Goal: Feedback & Contribution: Submit feedback/report problem

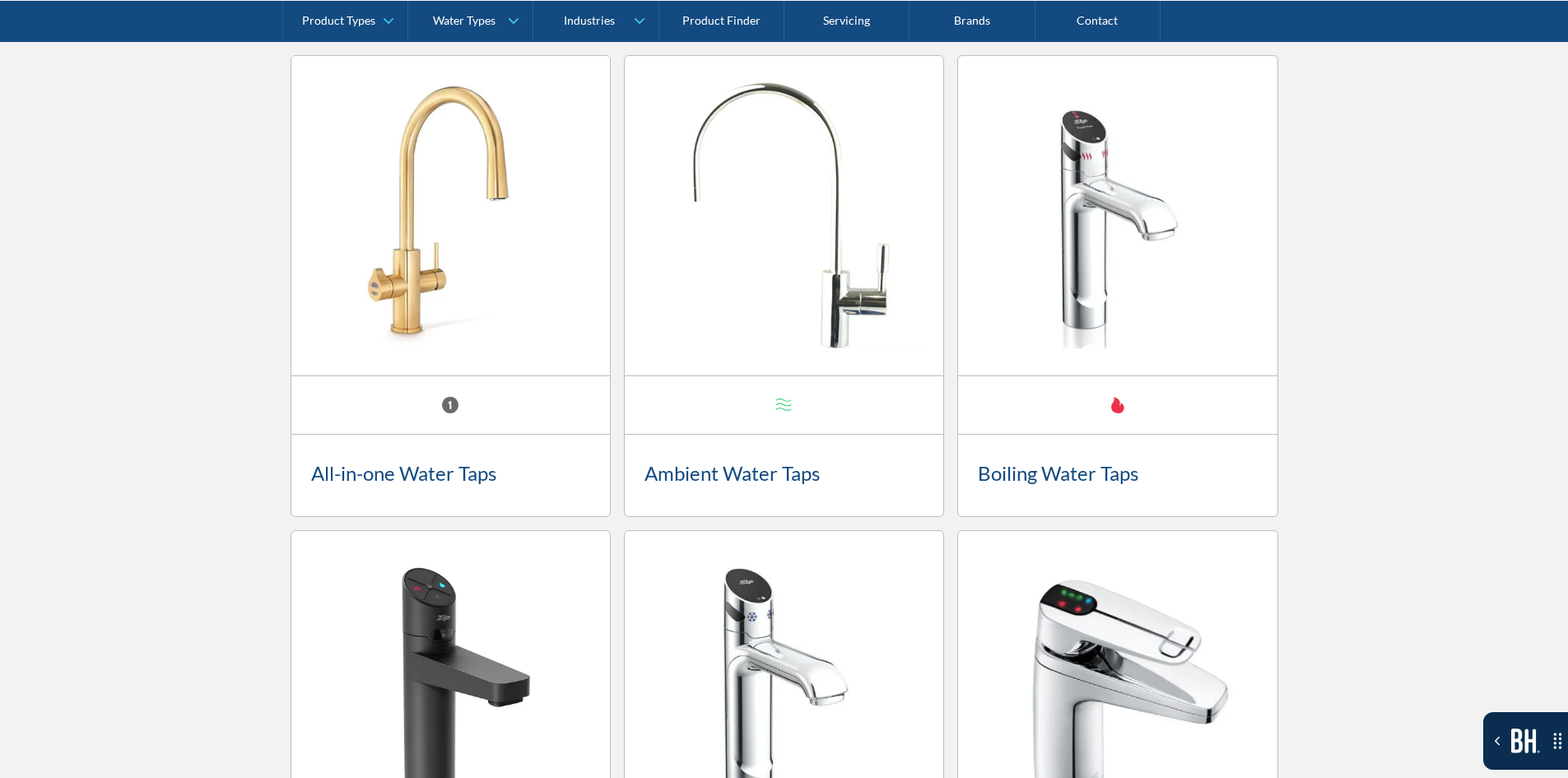
scroll to position [1857, 0]
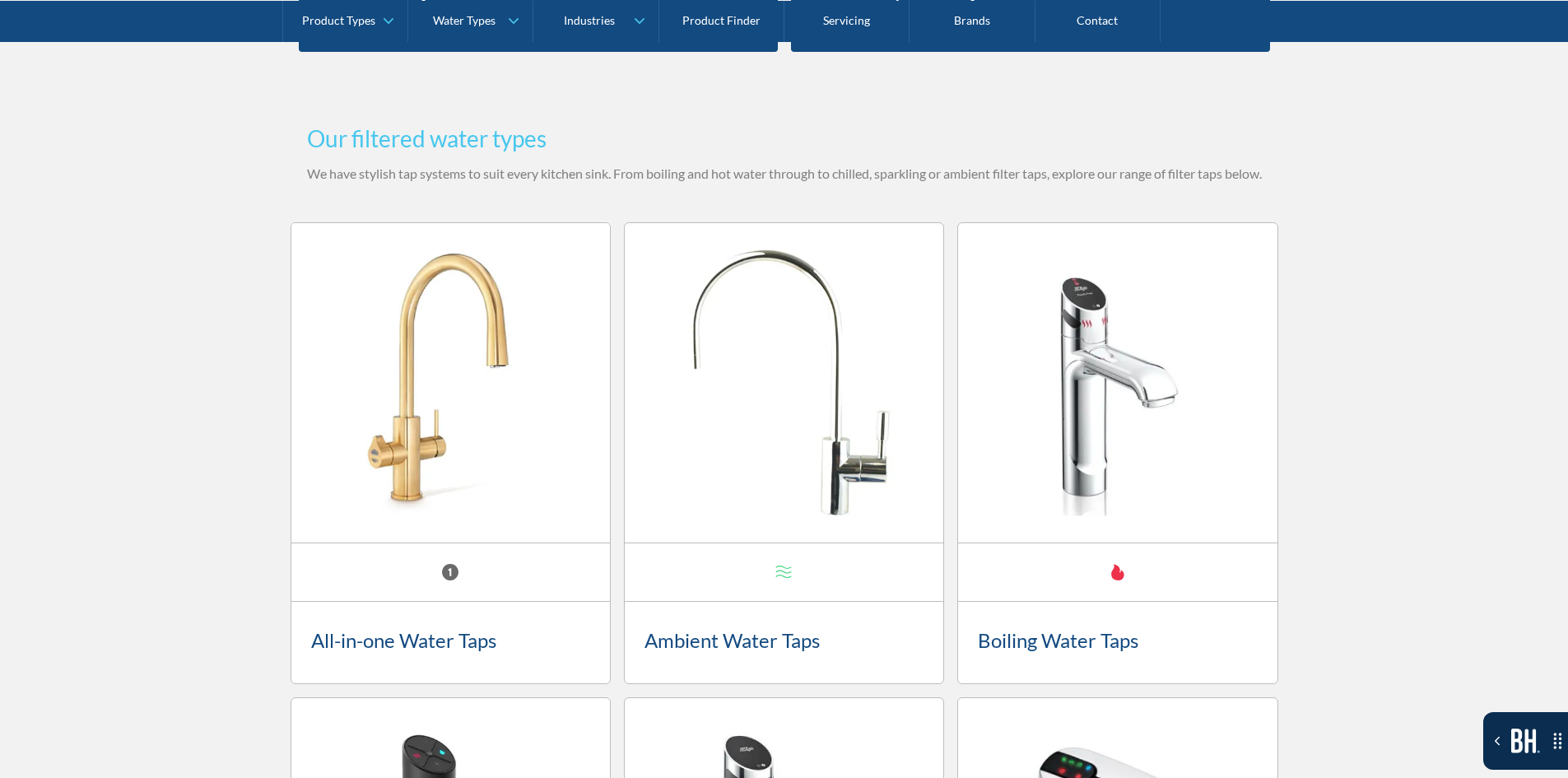
drag, startPoint x: 1502, startPoint y: 733, endPoint x: 1053, endPoint y: 597, distance: 469.1
click at [1502, 733] on icon "Toggle the Bugherd Sidebar" at bounding box center [1497, 741] width 15 height 15
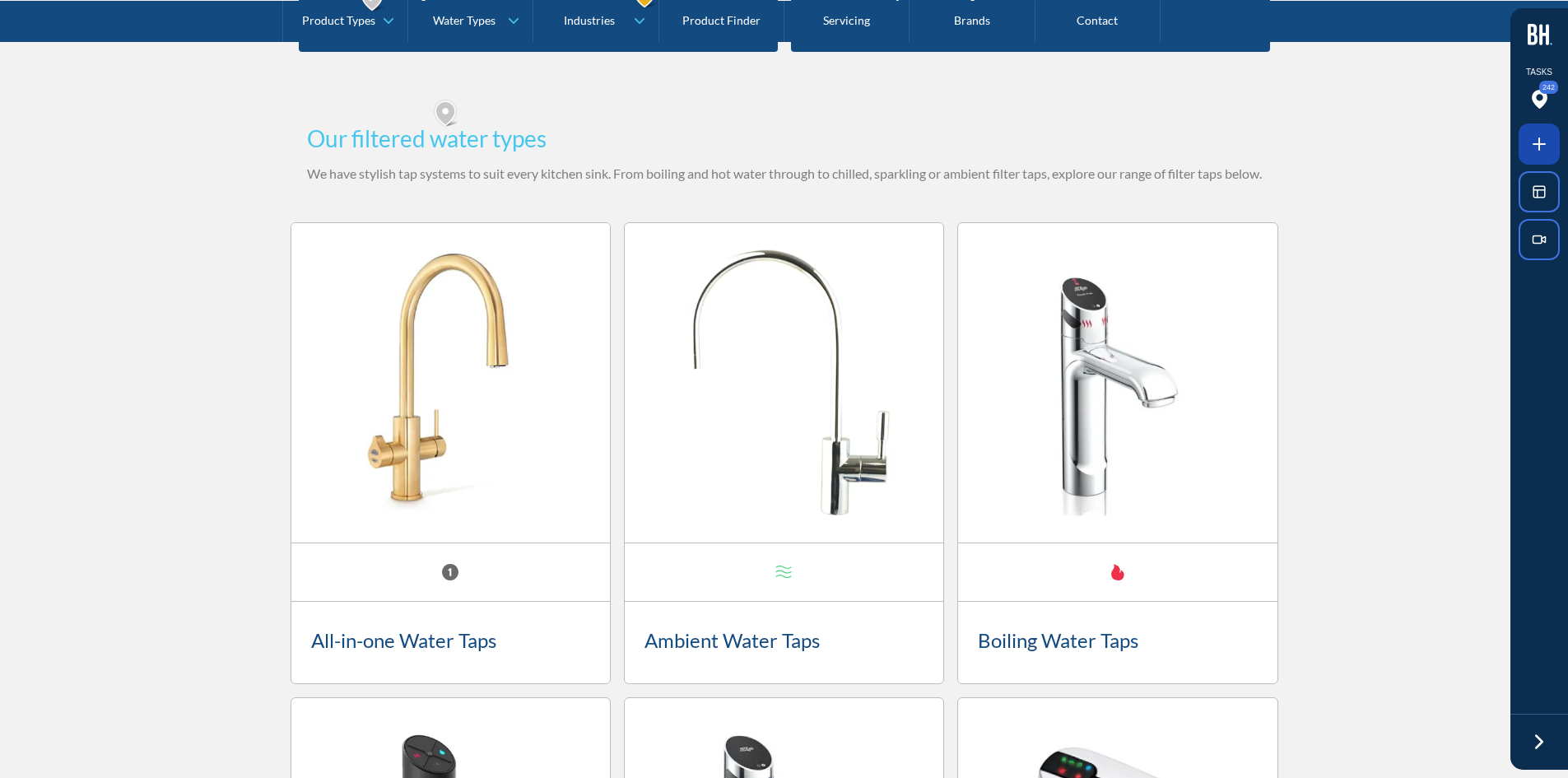
click at [1542, 135] on icon at bounding box center [1539, 144] width 20 height 20
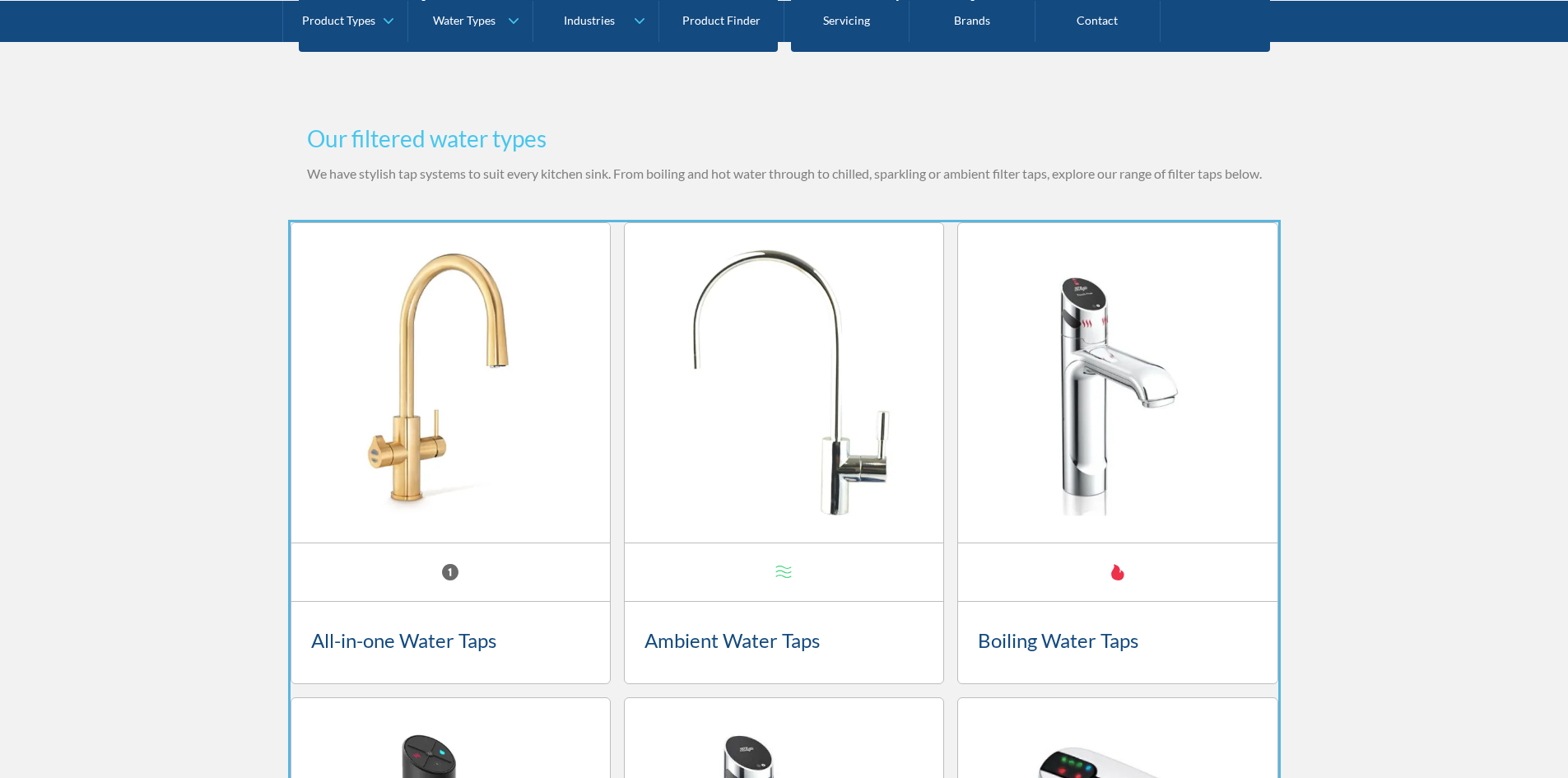
click at [951, 557] on div at bounding box center [784, 389] width 1568 height 778
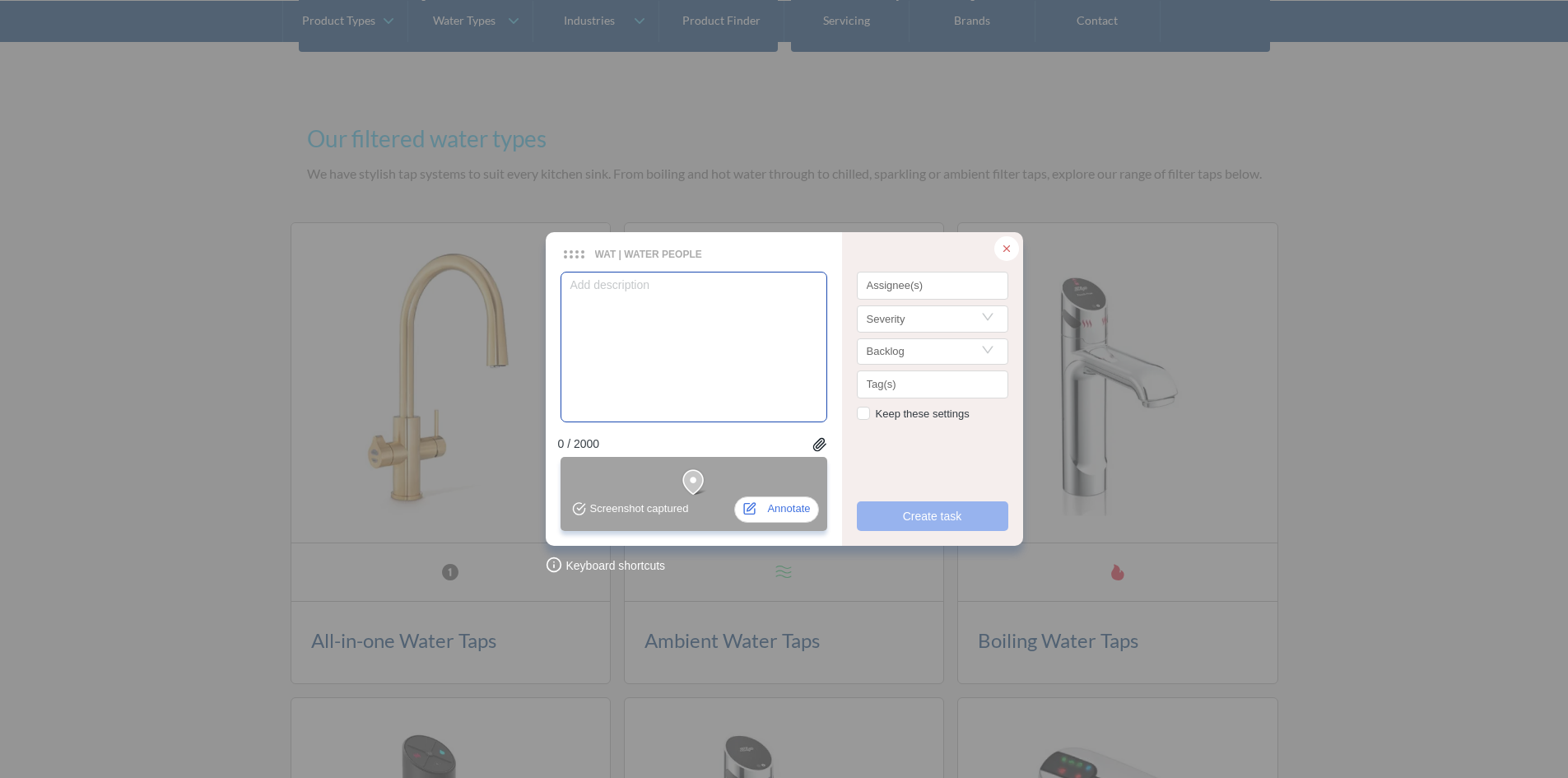
type textarea "I"
type textarea "Is"
type textarea "Is i"
type textarea "Is it"
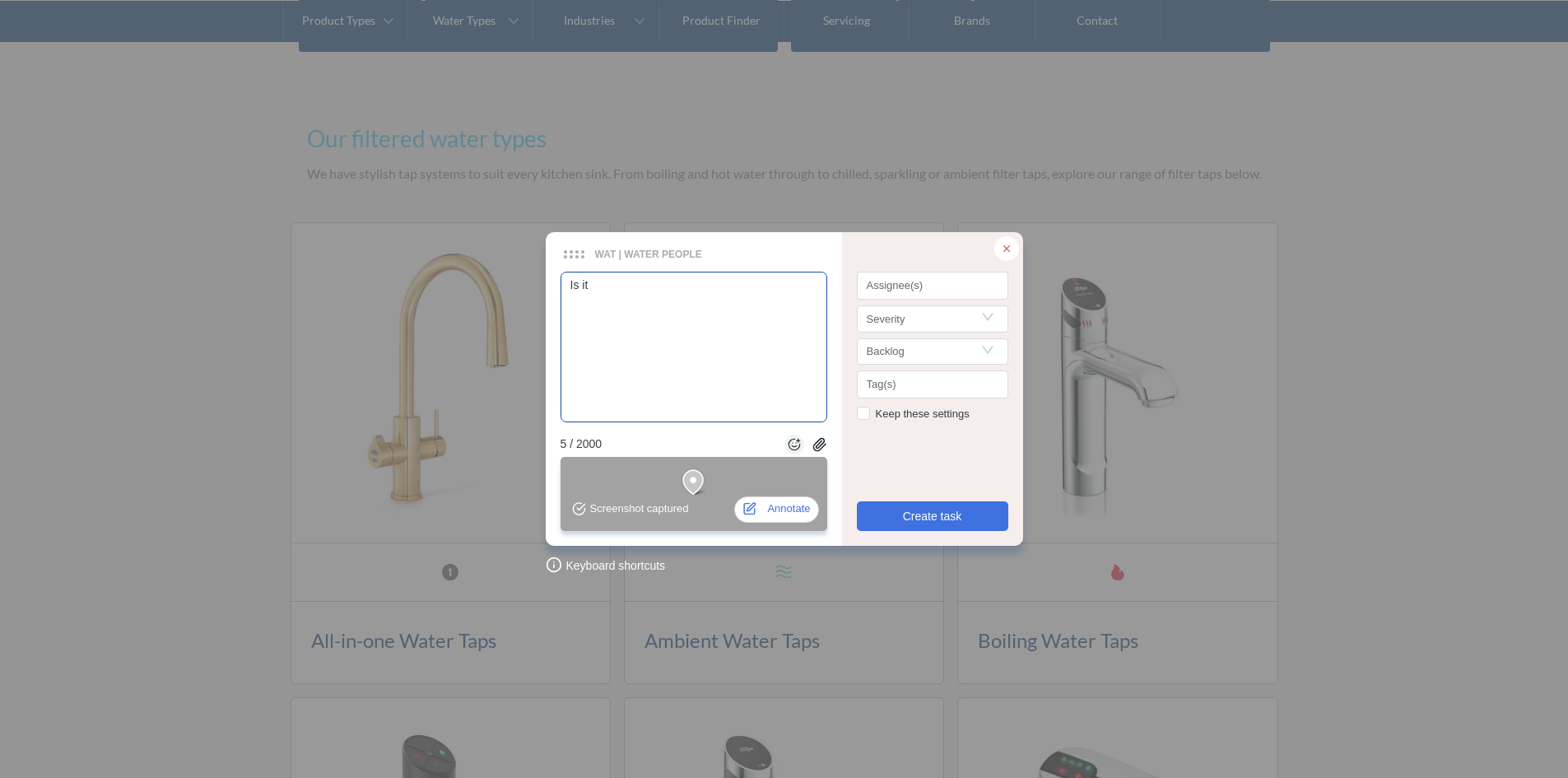
type textarea "Is it"
type textarea "Is it p"
type textarea "Is it po"
type textarea "Is it pos"
type textarea "Is it poss"
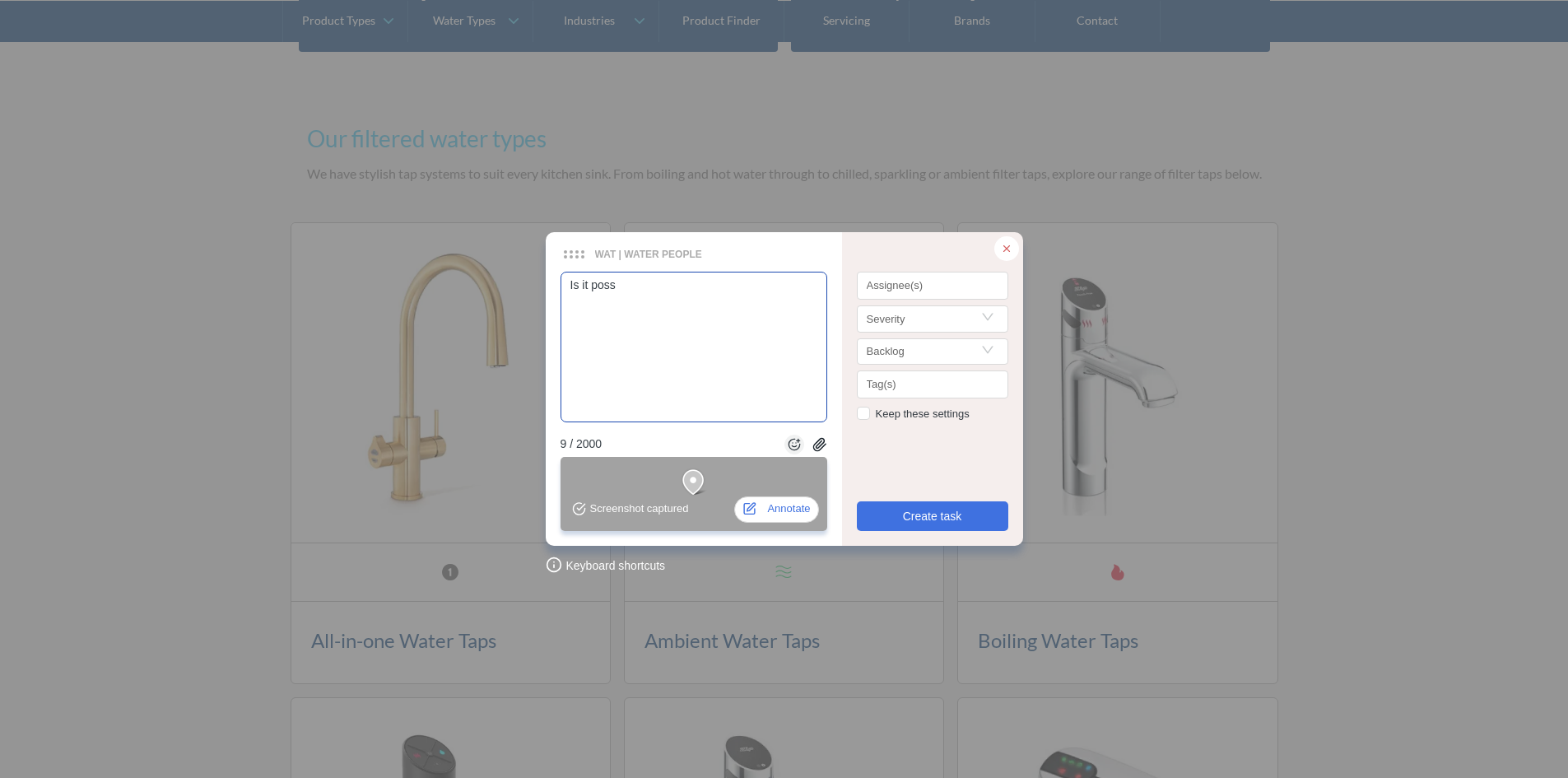
type textarea "Is it possi"
type textarea "Is it possibl"
type textarea "Is it possible"
type textarea "Is it possible t"
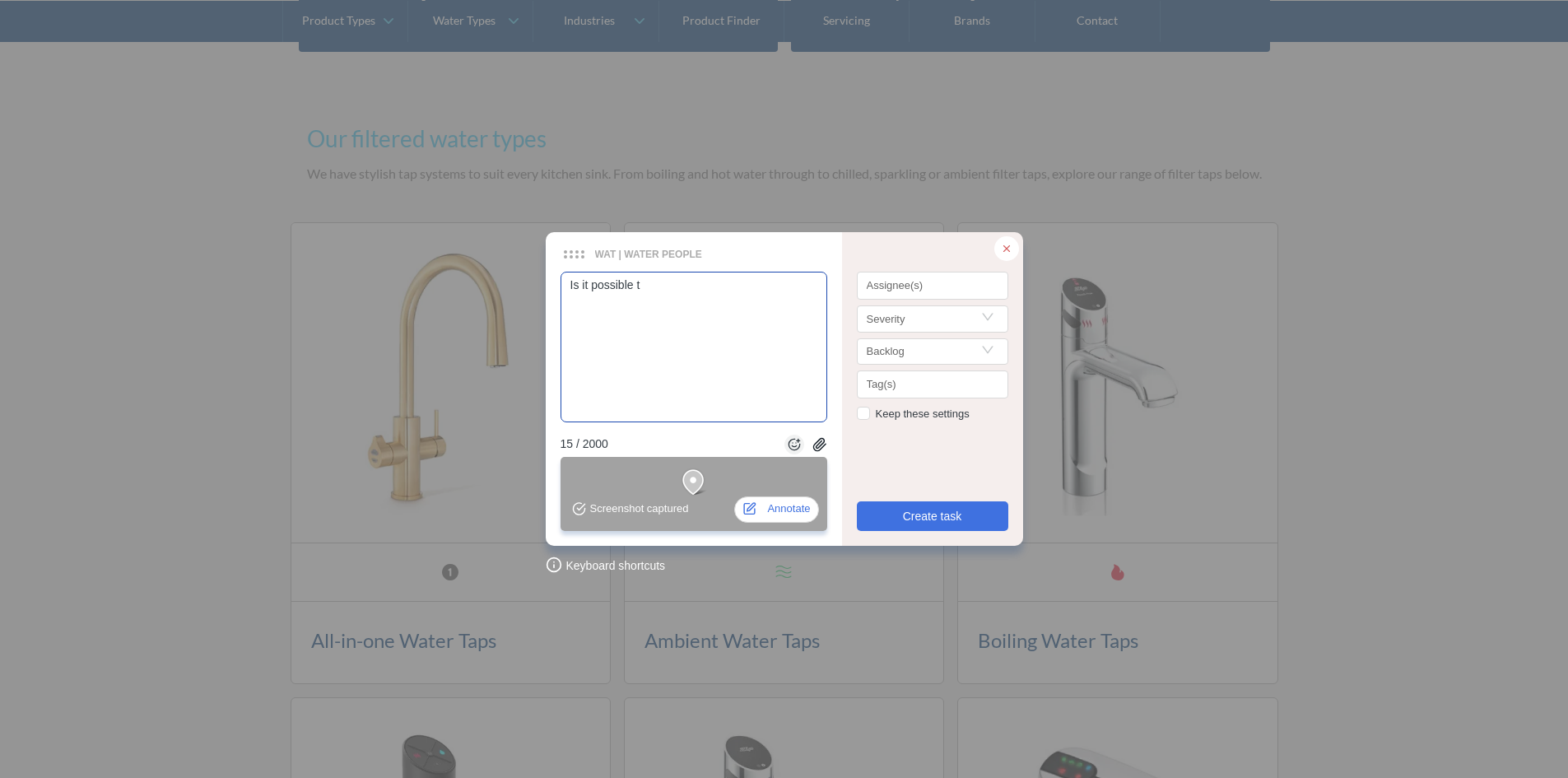
type textarea "Is it possible to"
type textarea "Is it possible to p"
type textarea "Is it possible to pe"
type textarea "Is it possible to pel"
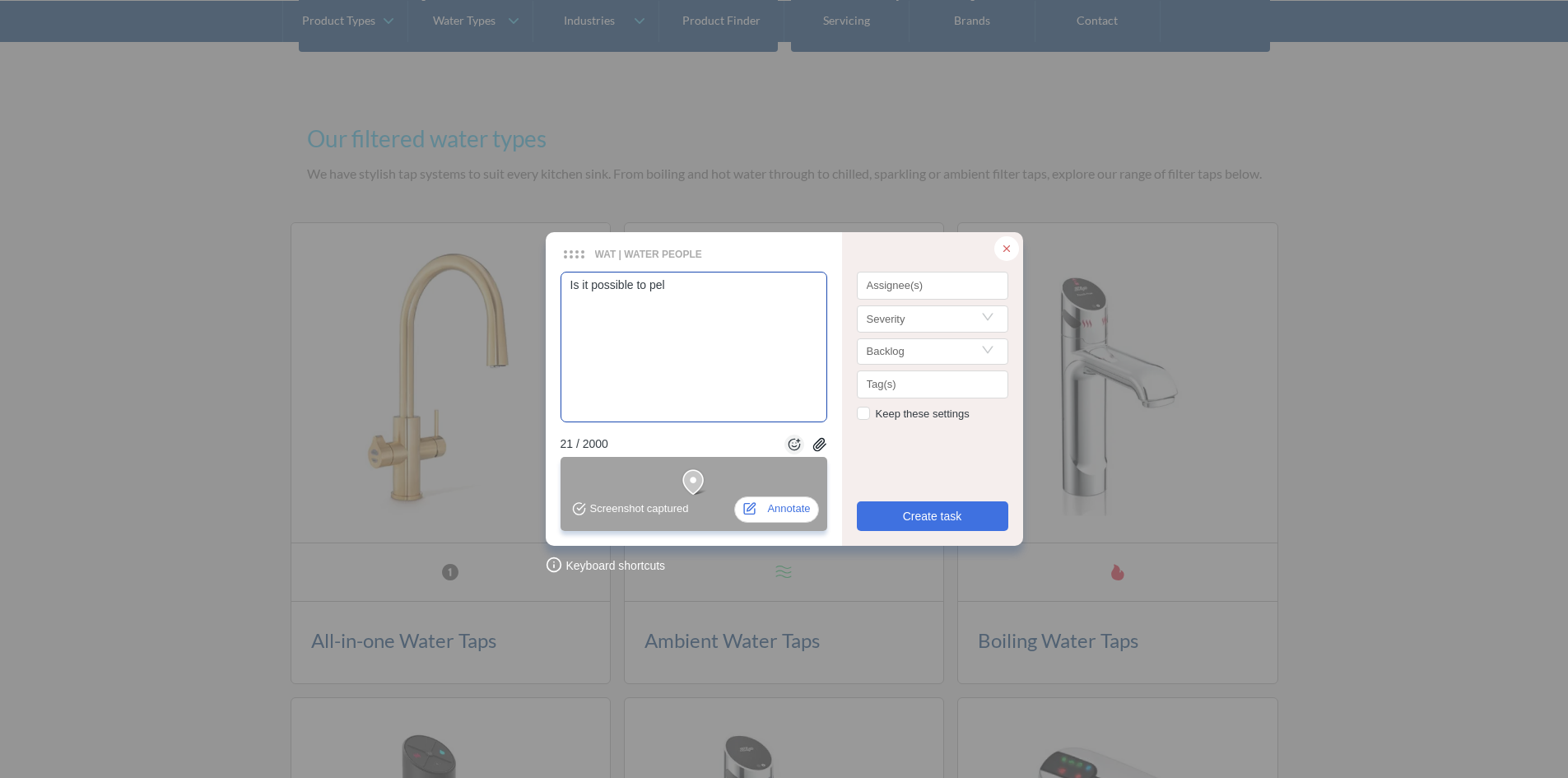
type textarea "Is it possible to pela"
type textarea "Is it possible to pelas"
type textarea "Is it possible to pelase"
type textarea "Is it possible to pelase u"
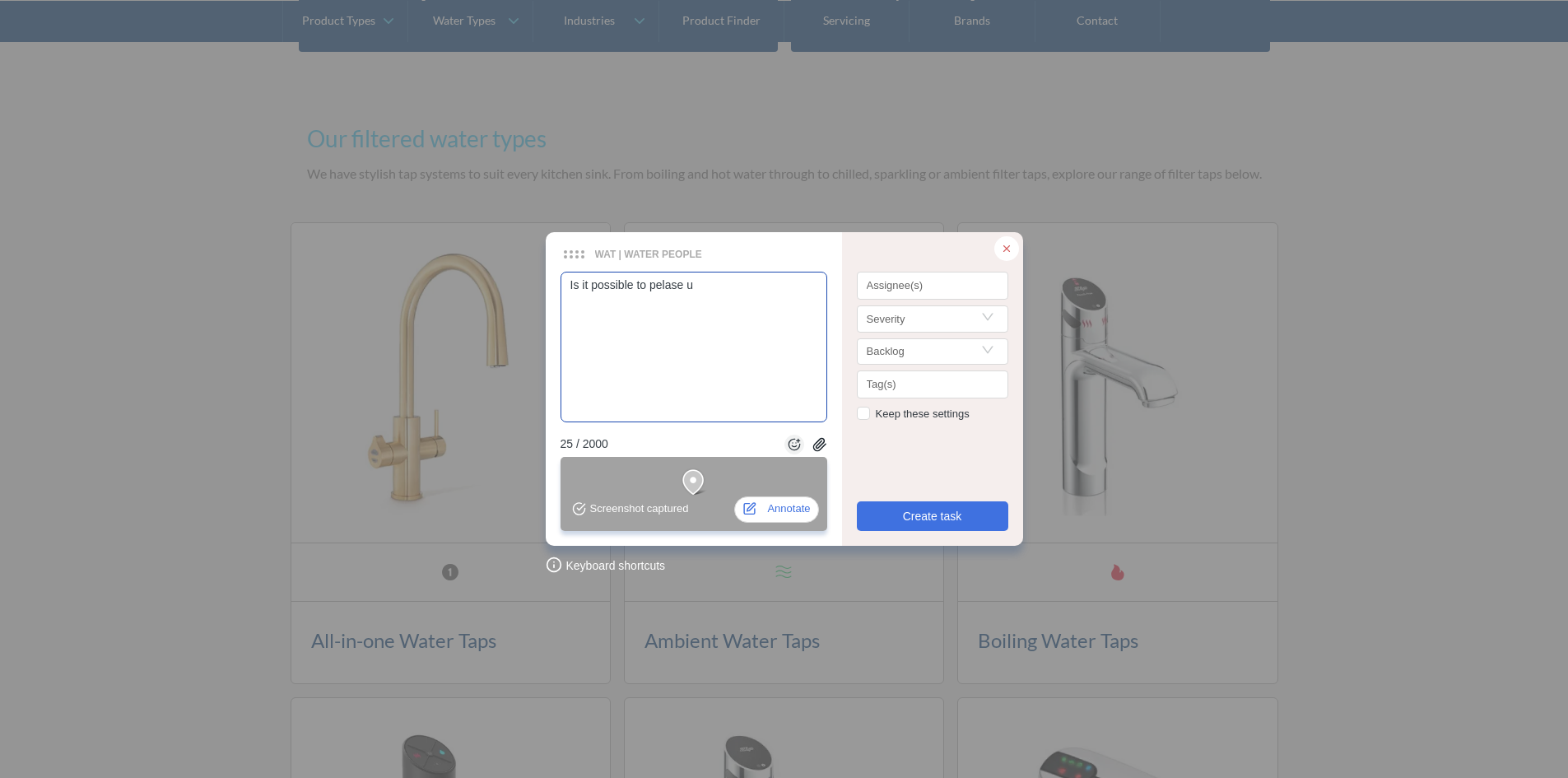
type textarea "Is it possible to pelase us"
type textarea "Is it possible to pelase use"
type textarea "Is it possible to pelase use t"
type textarea "Is it possible to pelase use th"
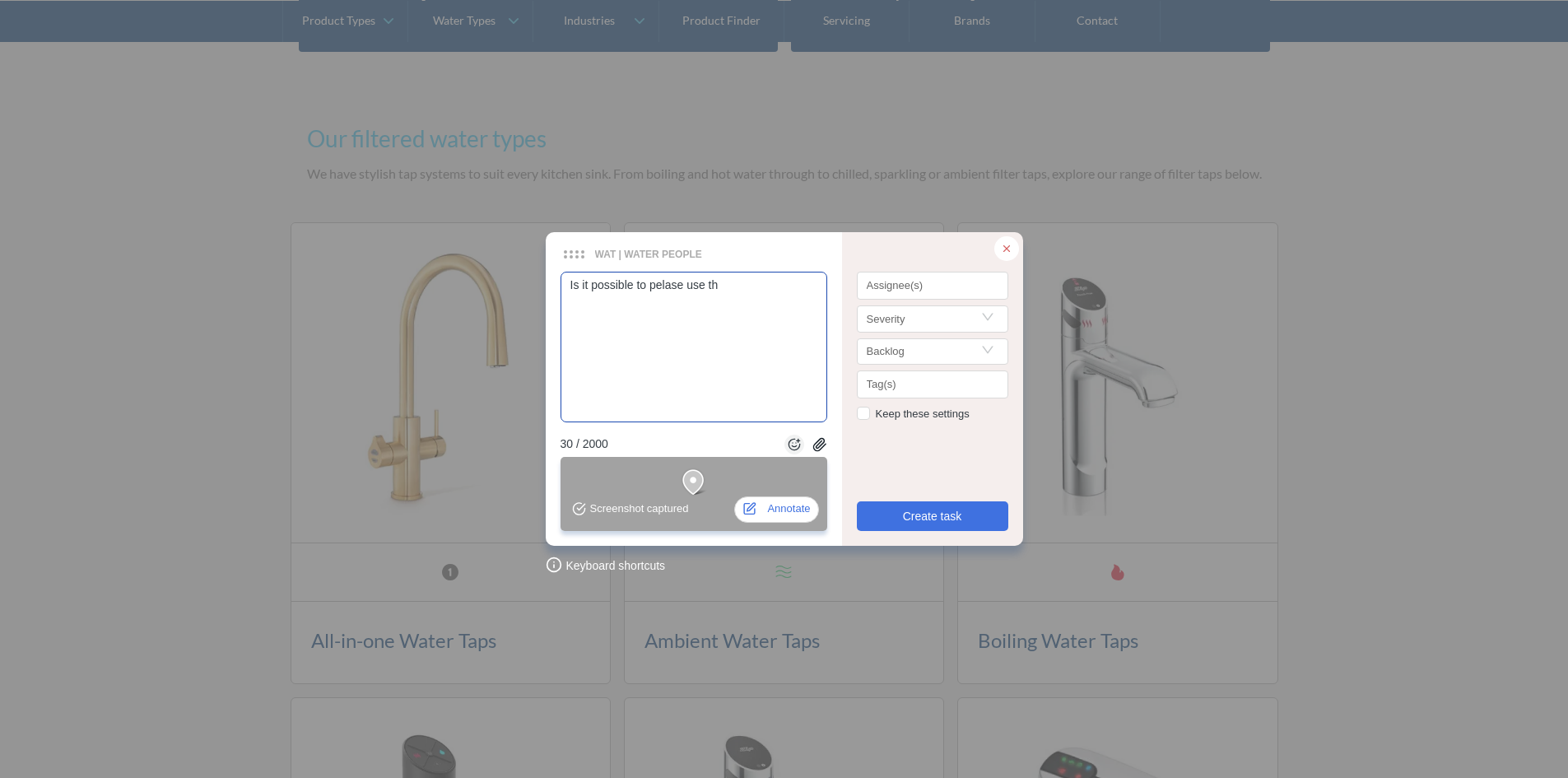
type textarea "Is it possible to pelase use the"
type textarea "Is it possible to pelase use the s"
type textarea "Is it possible to pelase use the sa"
type textarea "Is it possible to pelase use the [PERSON_NAME]"
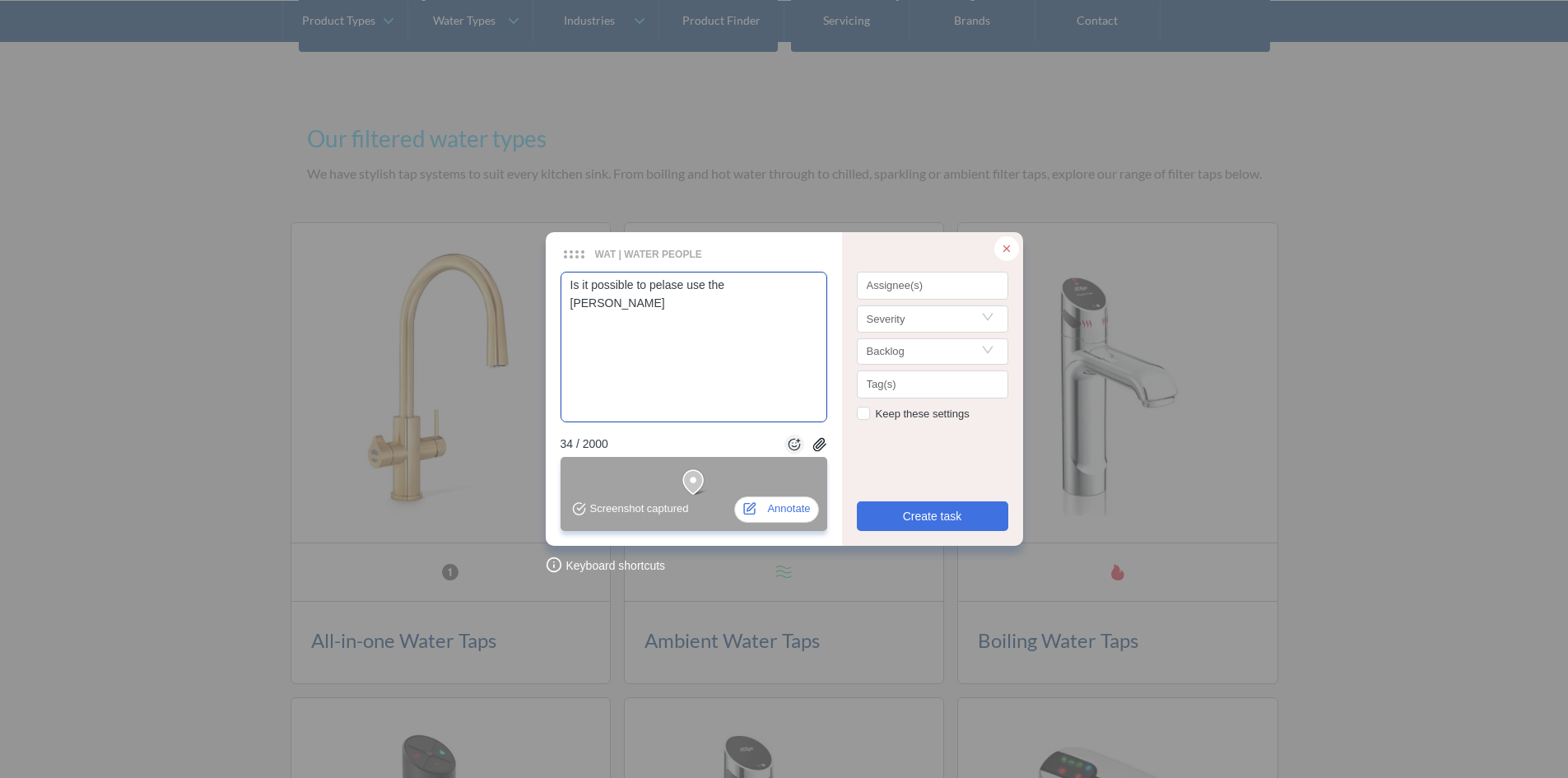
type textarea "Is it possible to pelase use the same"
type textarea "Is it possible to pelase use the same d"
type textarea "Is it possible to pelase use the same de"
type textarea "Is it possible to pelase use the same des"
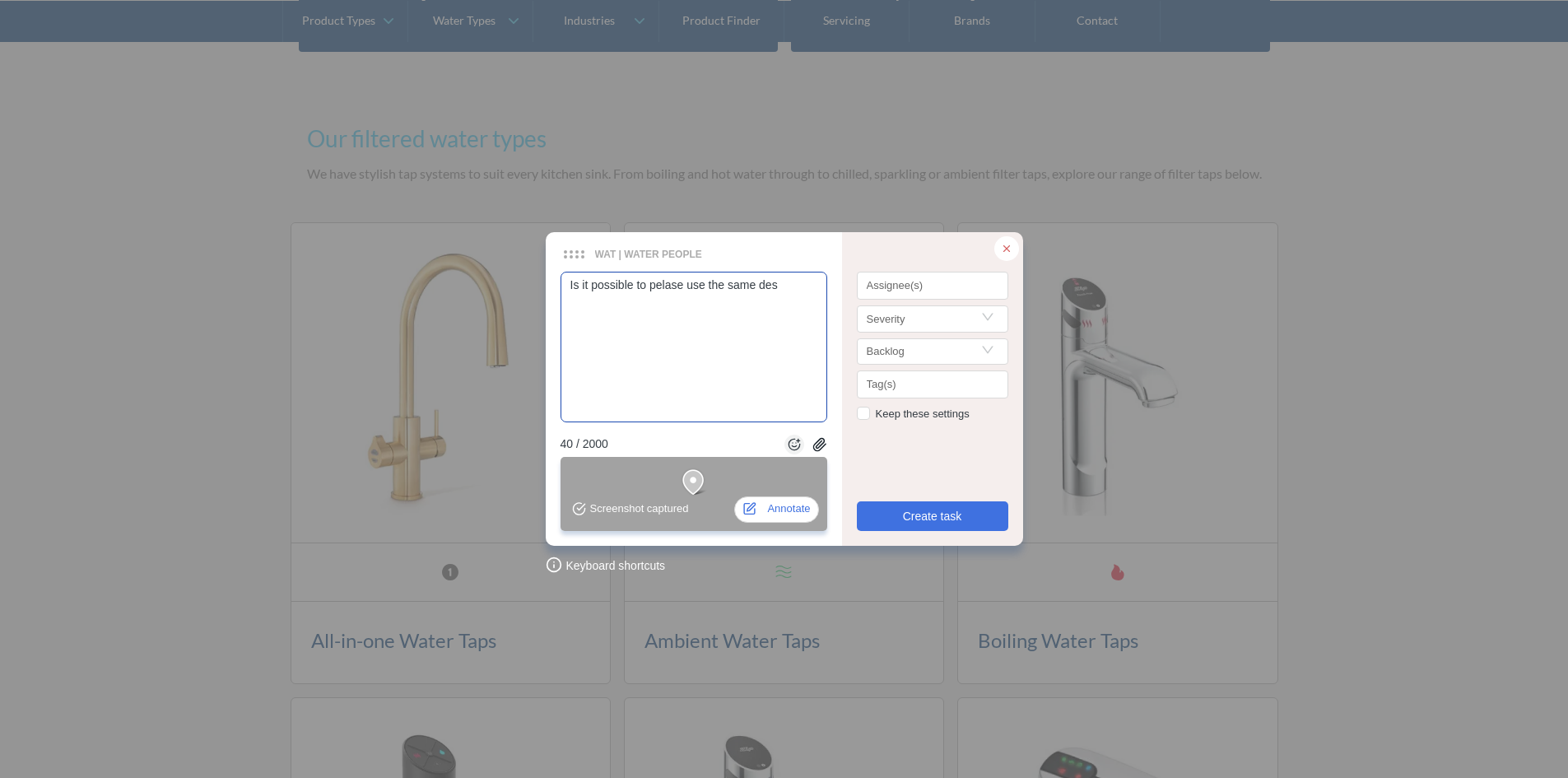
type textarea "Is it possible to pelase use the same desi"
type textarea "Is it possible to pelase use the same desig"
type textarea "Is it possible to pelase use the same design"
type textarea "Is it possible to pelase use the same design a"
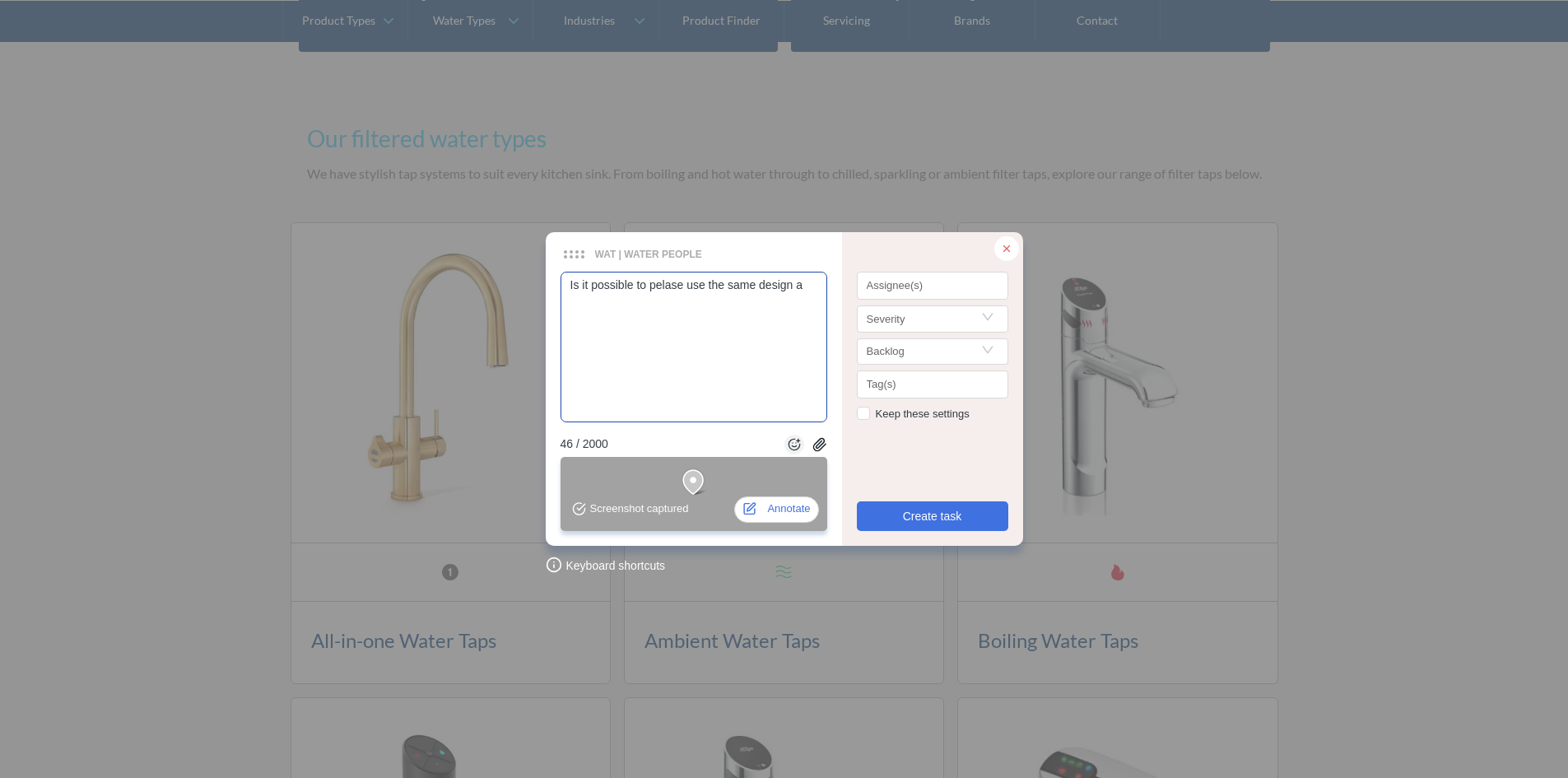
type textarea "Is it possible to pelase use the same design as"
type textarea "Is it possible to pelase use the same design as t"
type textarea "Is it possible to pelase use the same design as th"
type textarea "Is it possible to pelase use the same design as the"
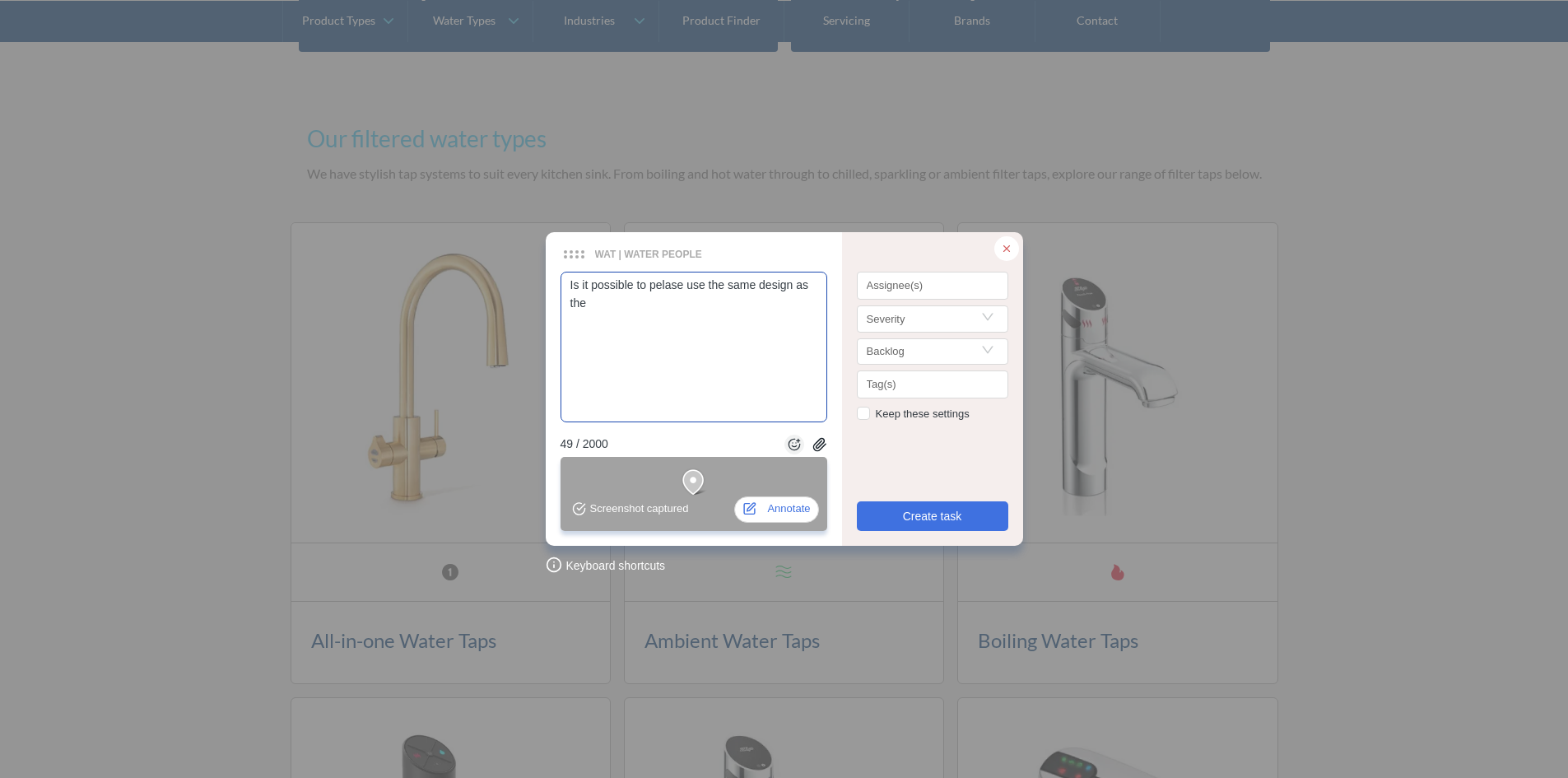
type textarea "Is it possible to pelase use the same design as the"
type textarea "Is it possible to pelase use the same design as the h"
type textarea "Is it possible to pelase use the same design as the ho"
type textarea "Is it possible to pelase use the same design as the hom"
type textarea "Is it possible to pelase use the same design as the home"
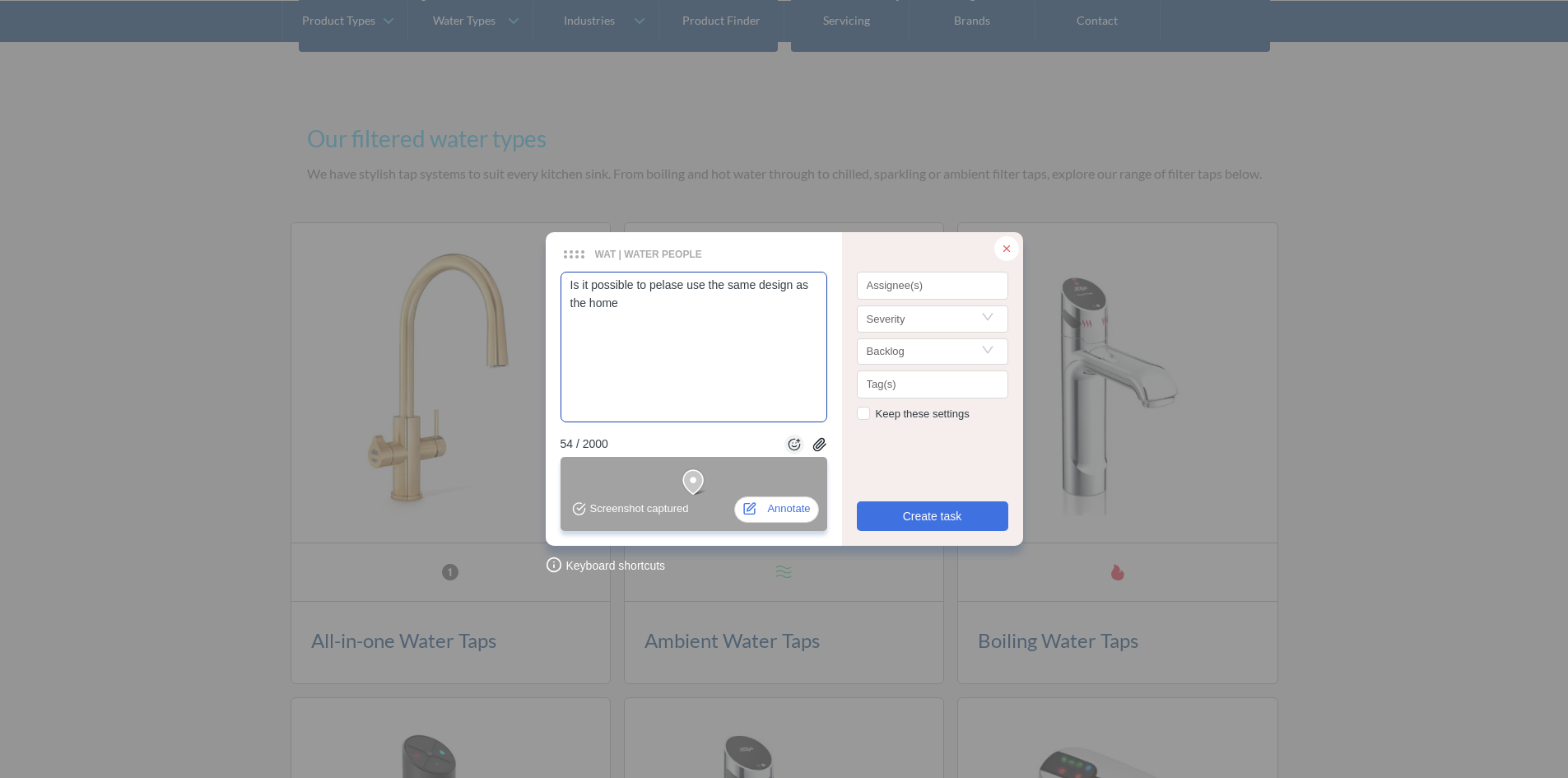
type textarea "Is it possible to pelase use the same design as the home"
type textarea "Is it possible to pelase use the same design as the home p"
type textarea "Is it possible to pelase use the same design as the home pa"
type textarea "Is it possible to pelase use the same design as the home pag"
type textarea "Is it possible to pelase use the same design as the home page"
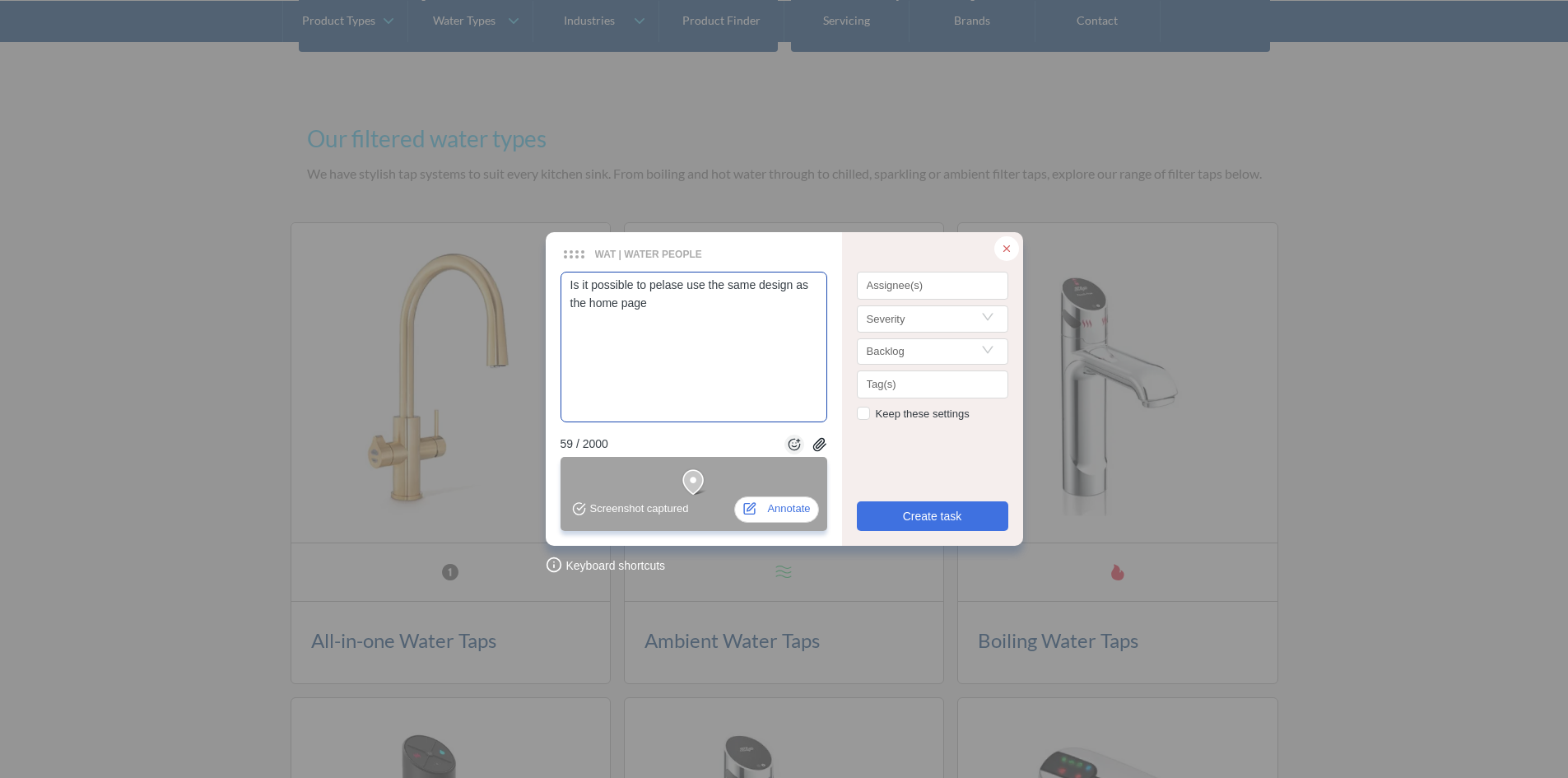
type textarea "Is it possible to pelase use the same design as the home page"
type textarea "Is it possible to pelase use the same design as the home page f"
type textarea "Is it possible to pelase use the same design as the home page fo"
type textarea "Is it possible to pelase use the same design as the home page for"
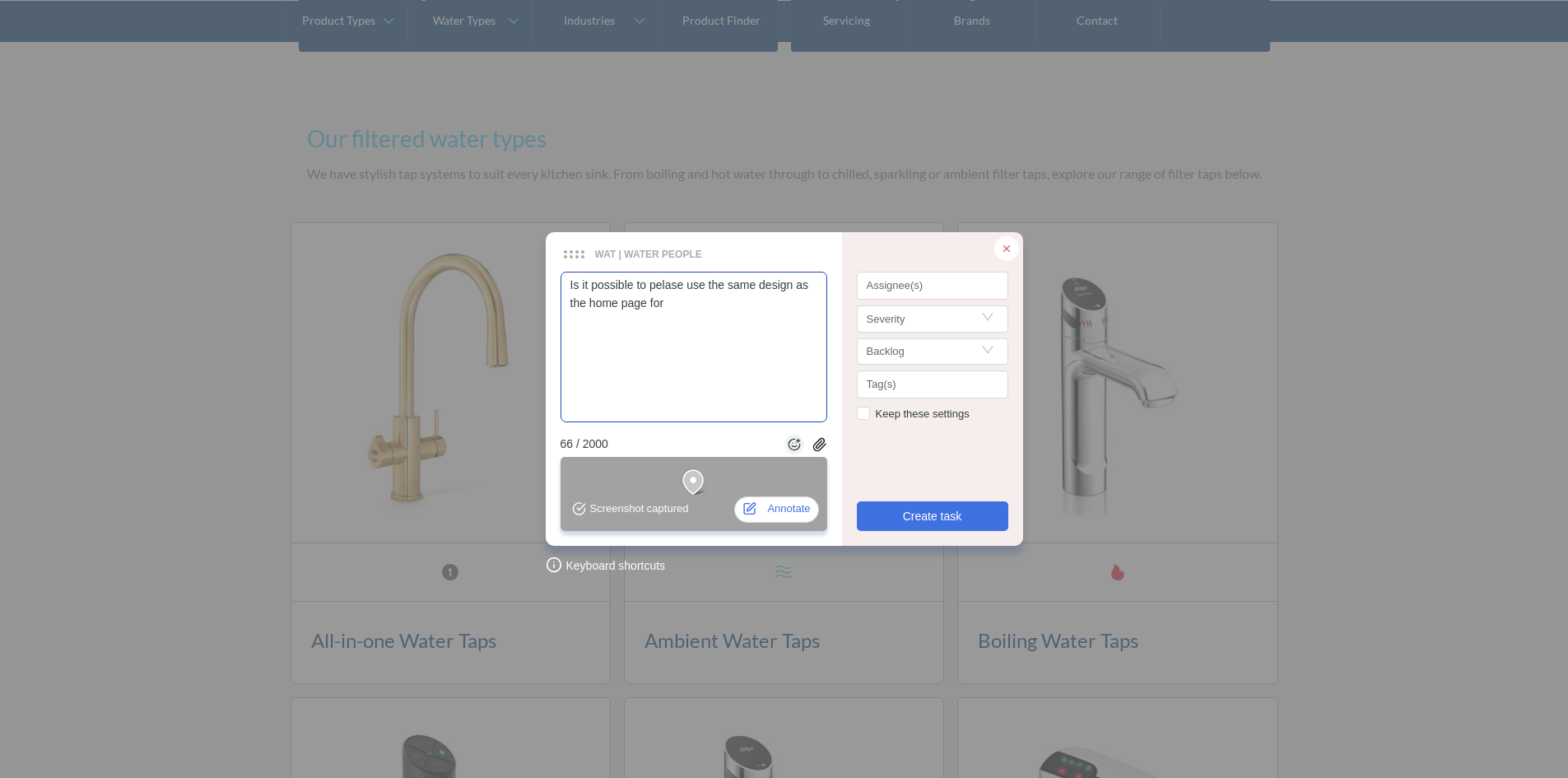
type textarea "Is it possible to pelase use the same design as the home page for c"
type textarea "Is it possible to pelase use the same design as the home page for co"
type textarea "Is it possible to pelase use the same design as the home page for con"
type textarea "Is it possible to pelase use the same design as the home page for cons"
type textarea "Is it possible to pelase use the same design as the home page for const"
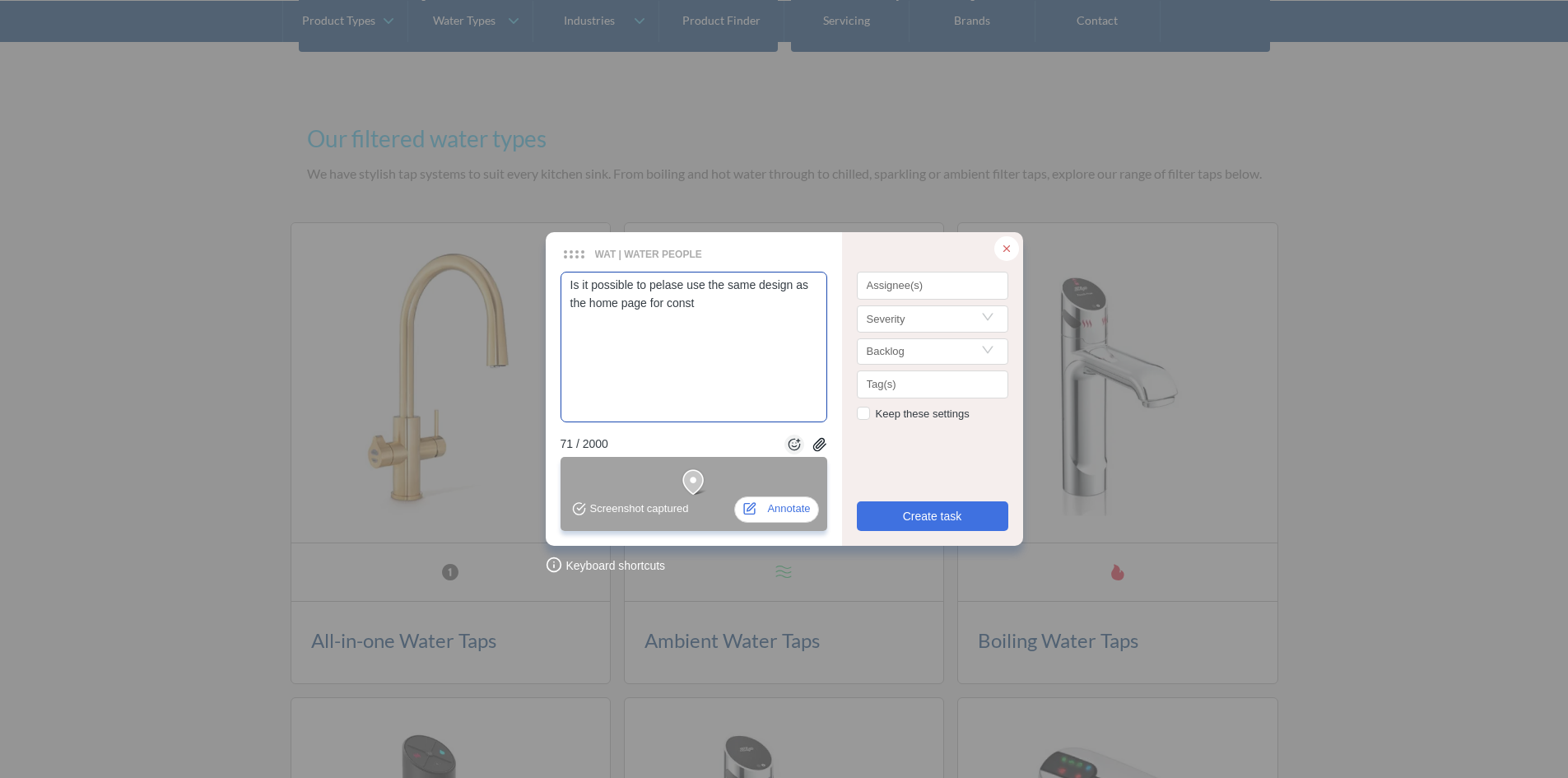
type textarea "Is it possible to pelase use the same design as the home page for consta"
type textarea "Is it possible to pelase use the same design as the home page for constan"
type textarea "Is it possible to pelase use the same design as the home page for [PERSON_NAME]"
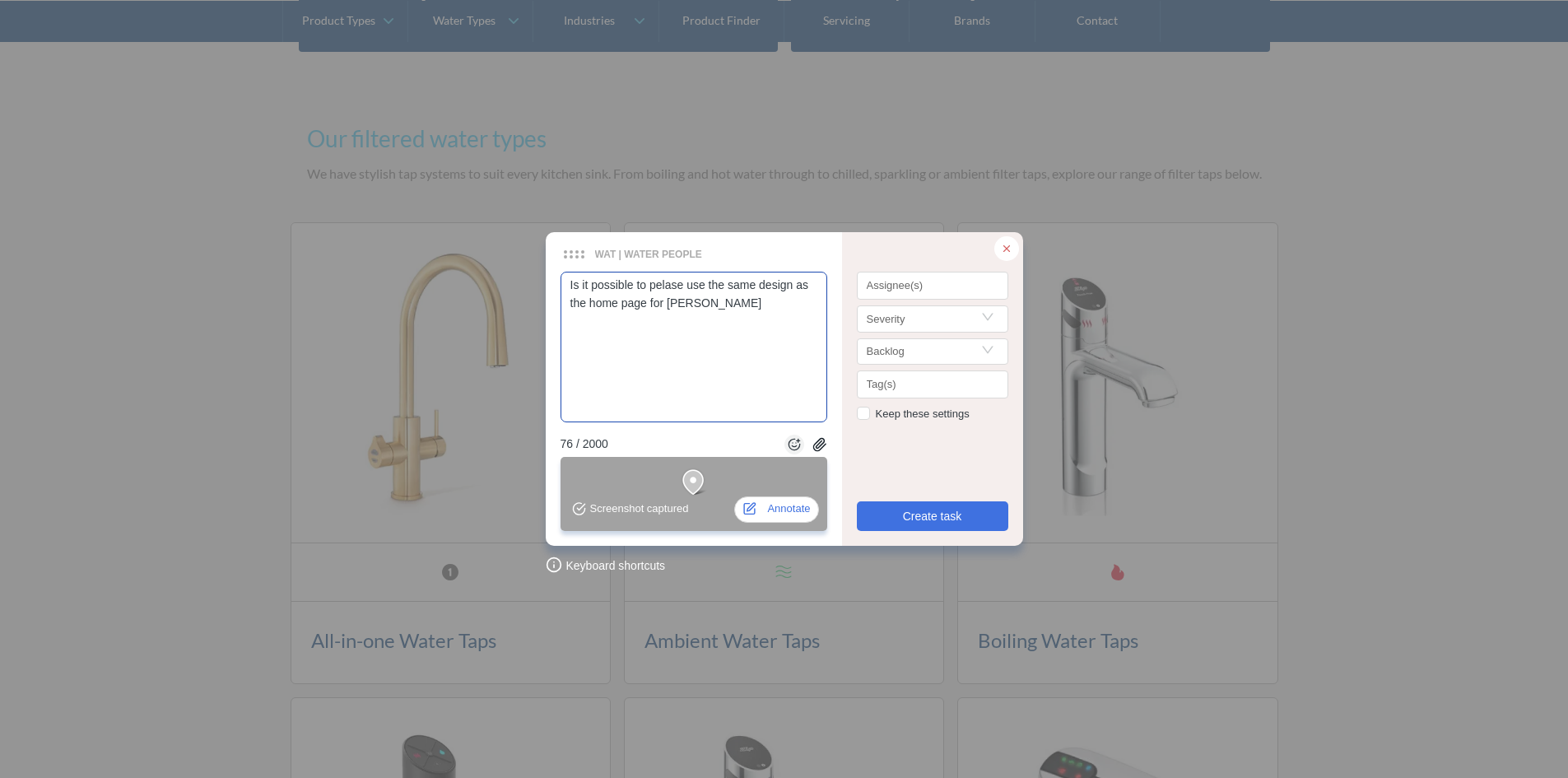
type textarea "Is it possible to pelase use the same design as the home page for [PERSON_NAME]"
type textarea "Is it possible to pelase use the same design as the home page for [PERSON_NAME]…"
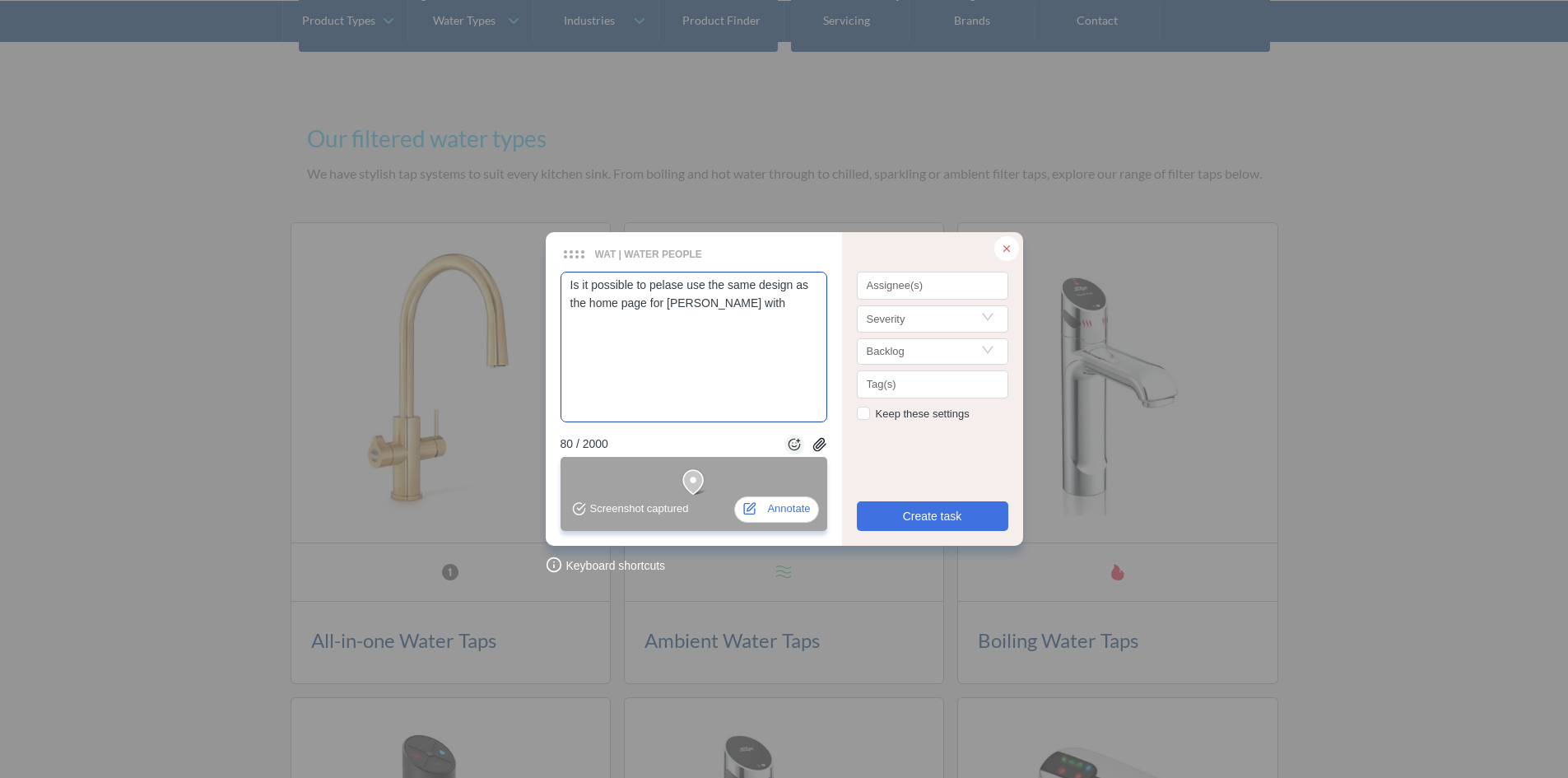
type textarea "Is it possible to pelase use the same design as the home page for [PERSON_NAME]…"
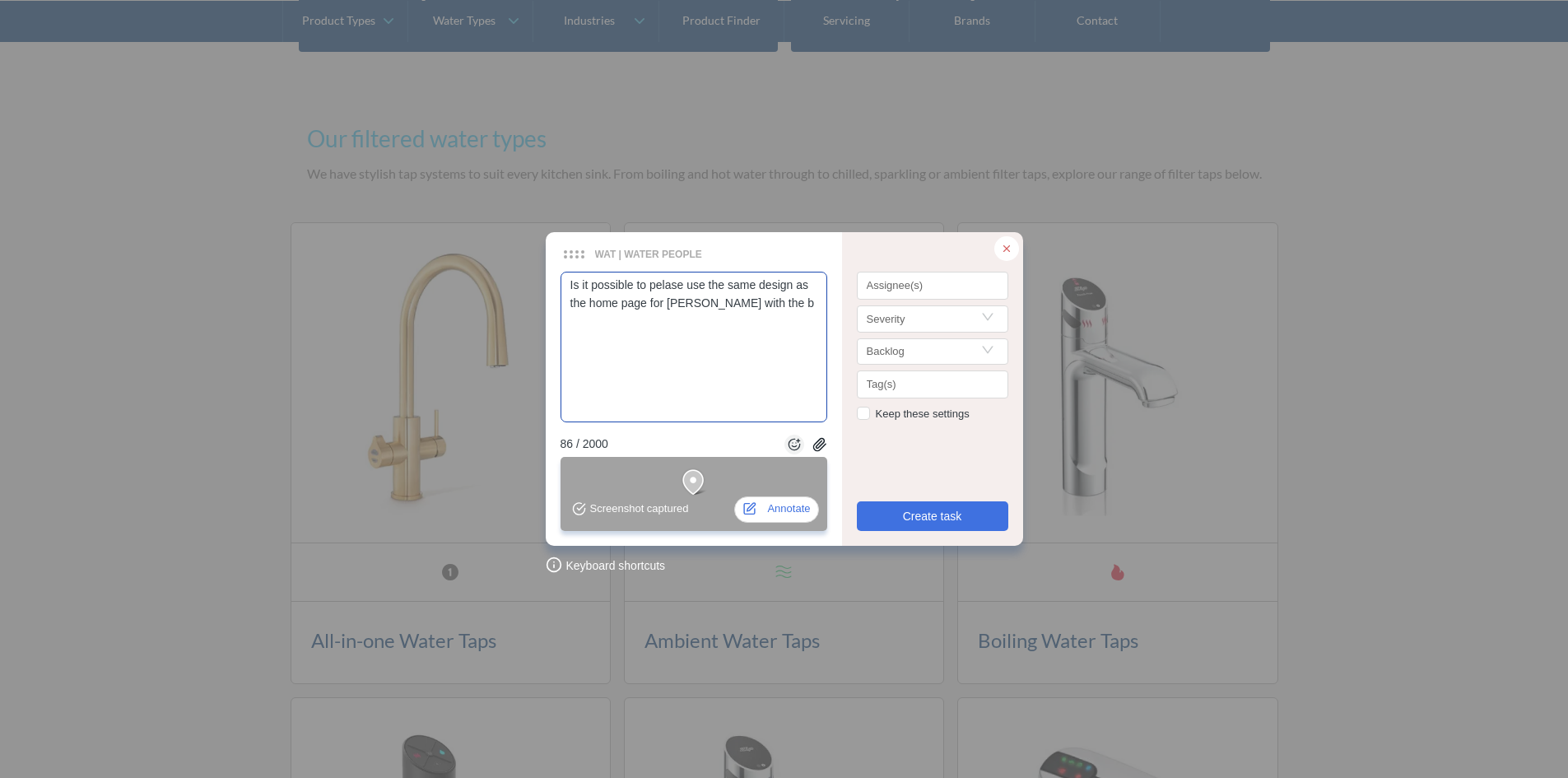
type textarea "Is it possible to pelase use the same design as the home page for [PERSON_NAME]…"
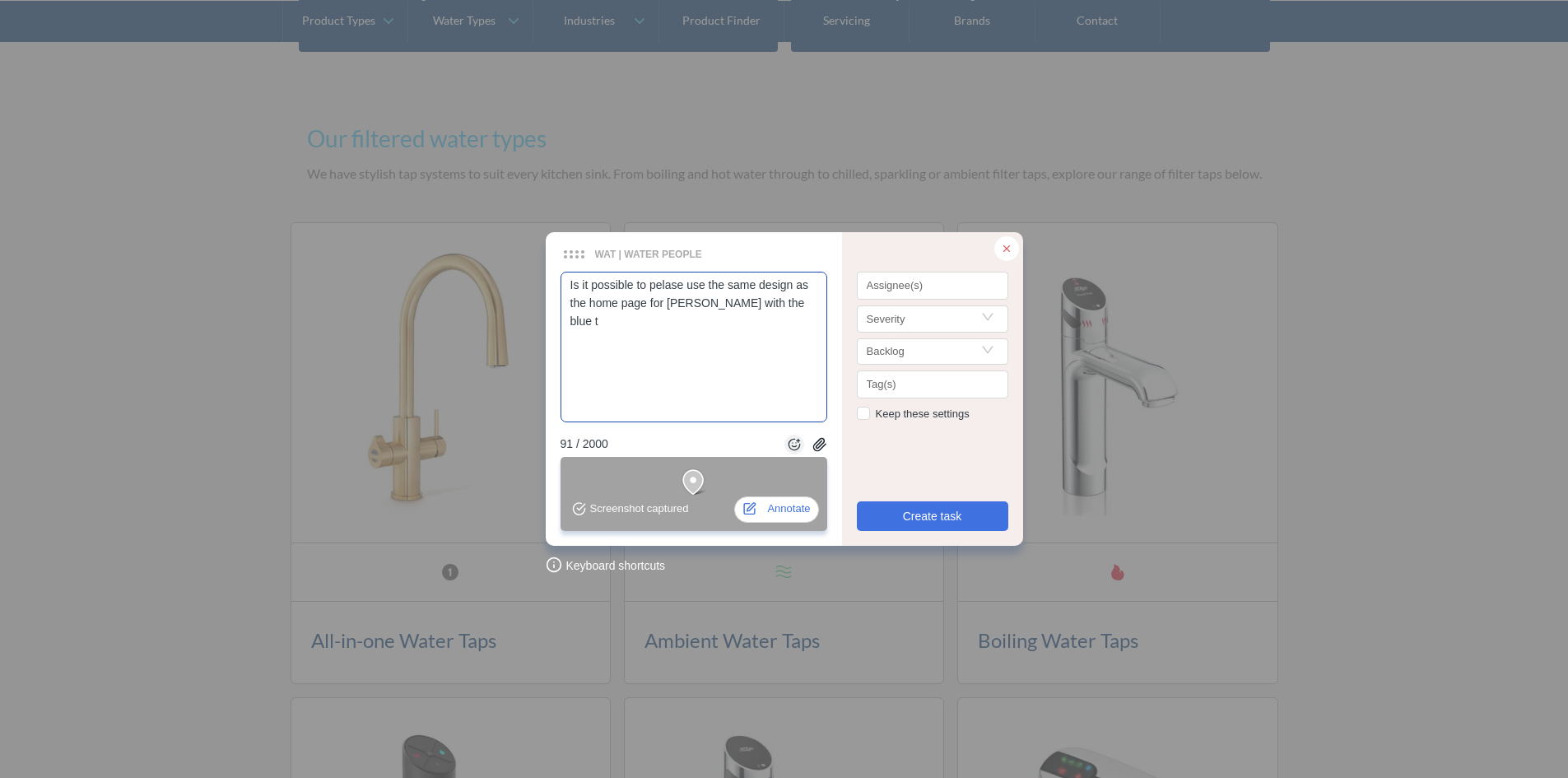
type textarea "Is it possible to pelase use the same design as the home page for [PERSON_NAME]…"
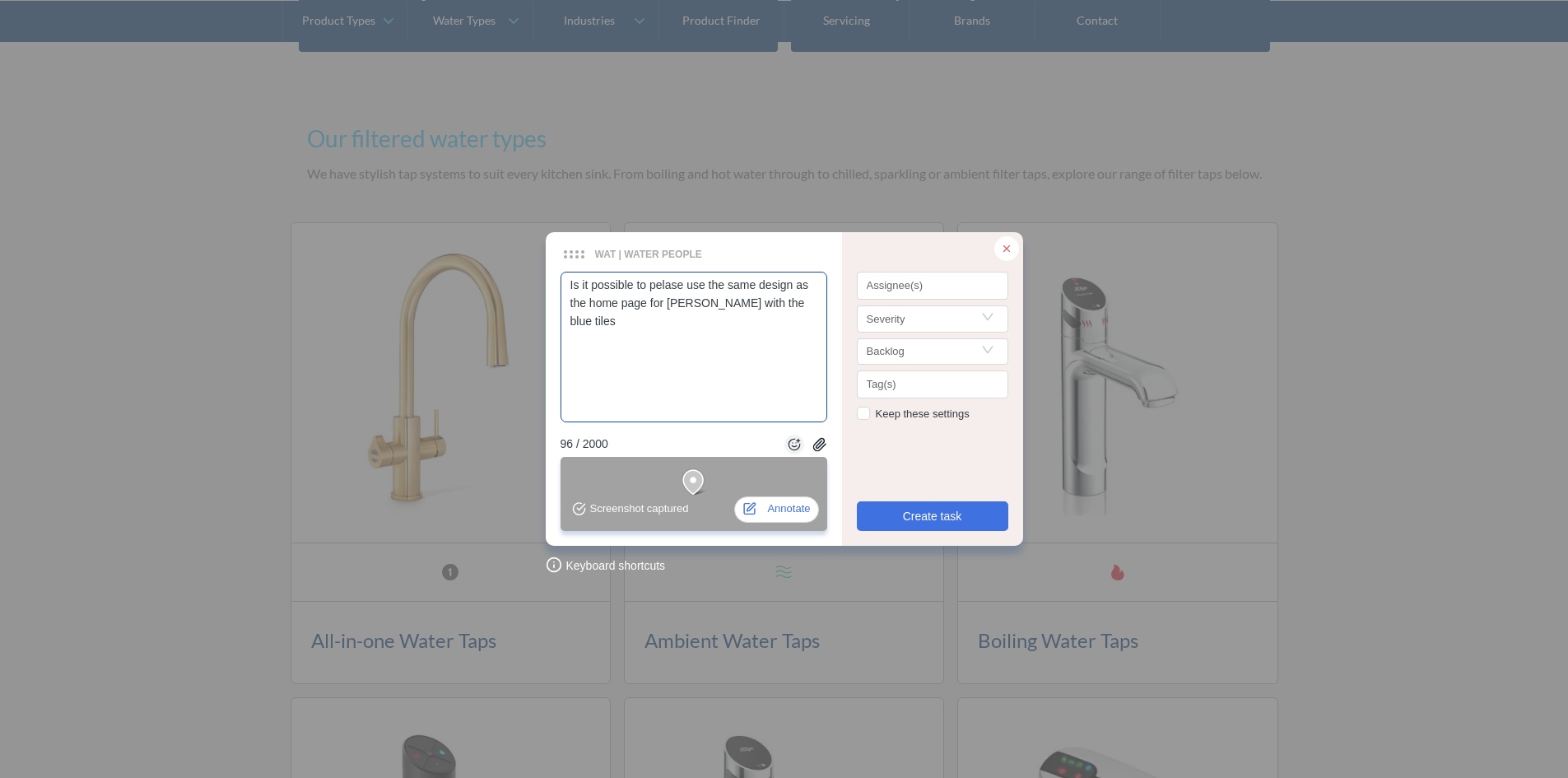
type textarea "Is it possible to pelase use the same design as the home page for [PERSON_NAME]…"
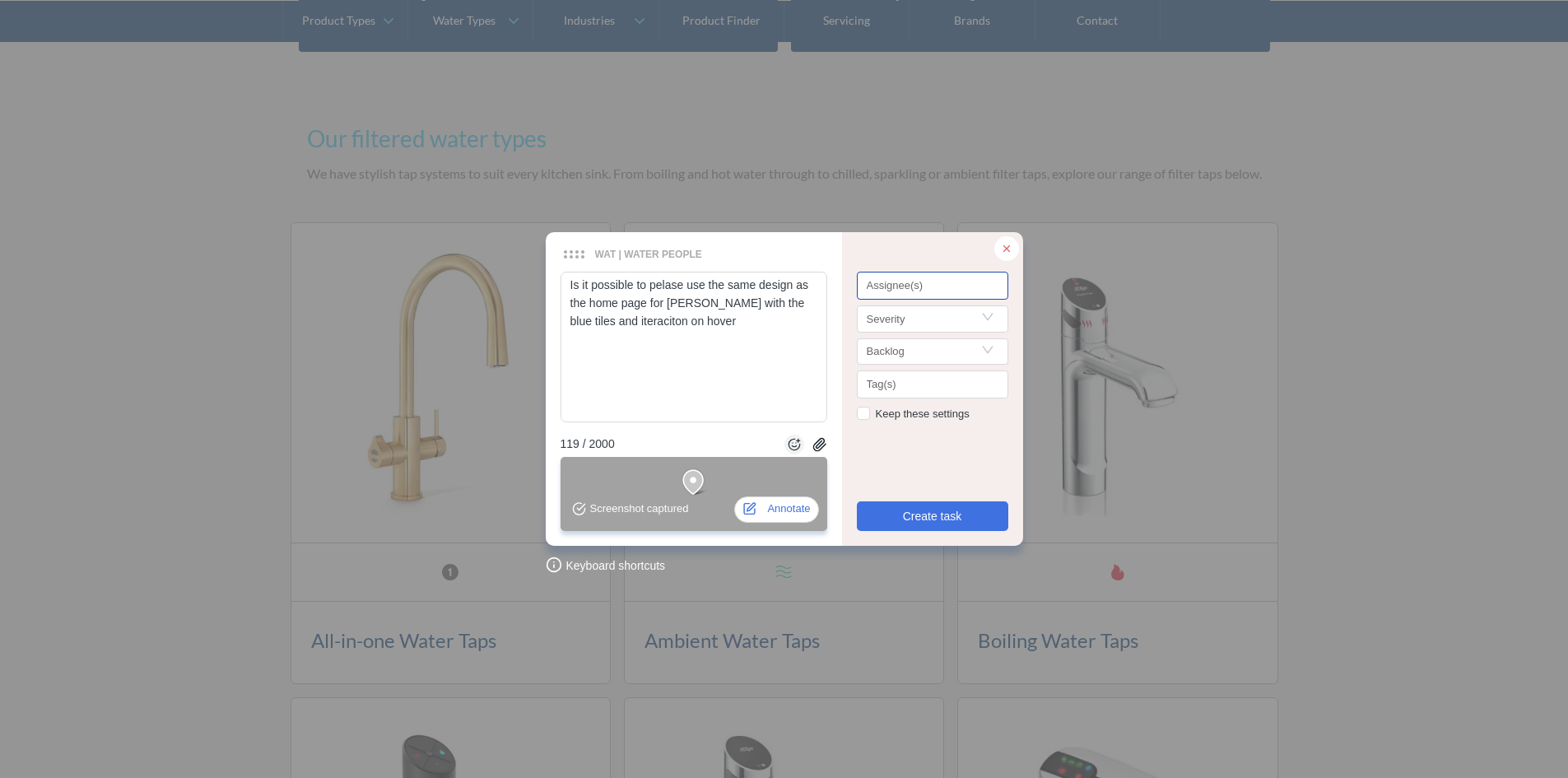
click at [890, 276] on div "Assignee(s)" at bounding box center [933, 285] width 151 height 28
click at [885, 313] on input "Search" at bounding box center [932, 318] width 132 height 24
click at [887, 408] on div "important" at bounding box center [933, 404] width 125 height 18
click at [925, 512] on span "Create task" at bounding box center [933, 516] width 60 height 18
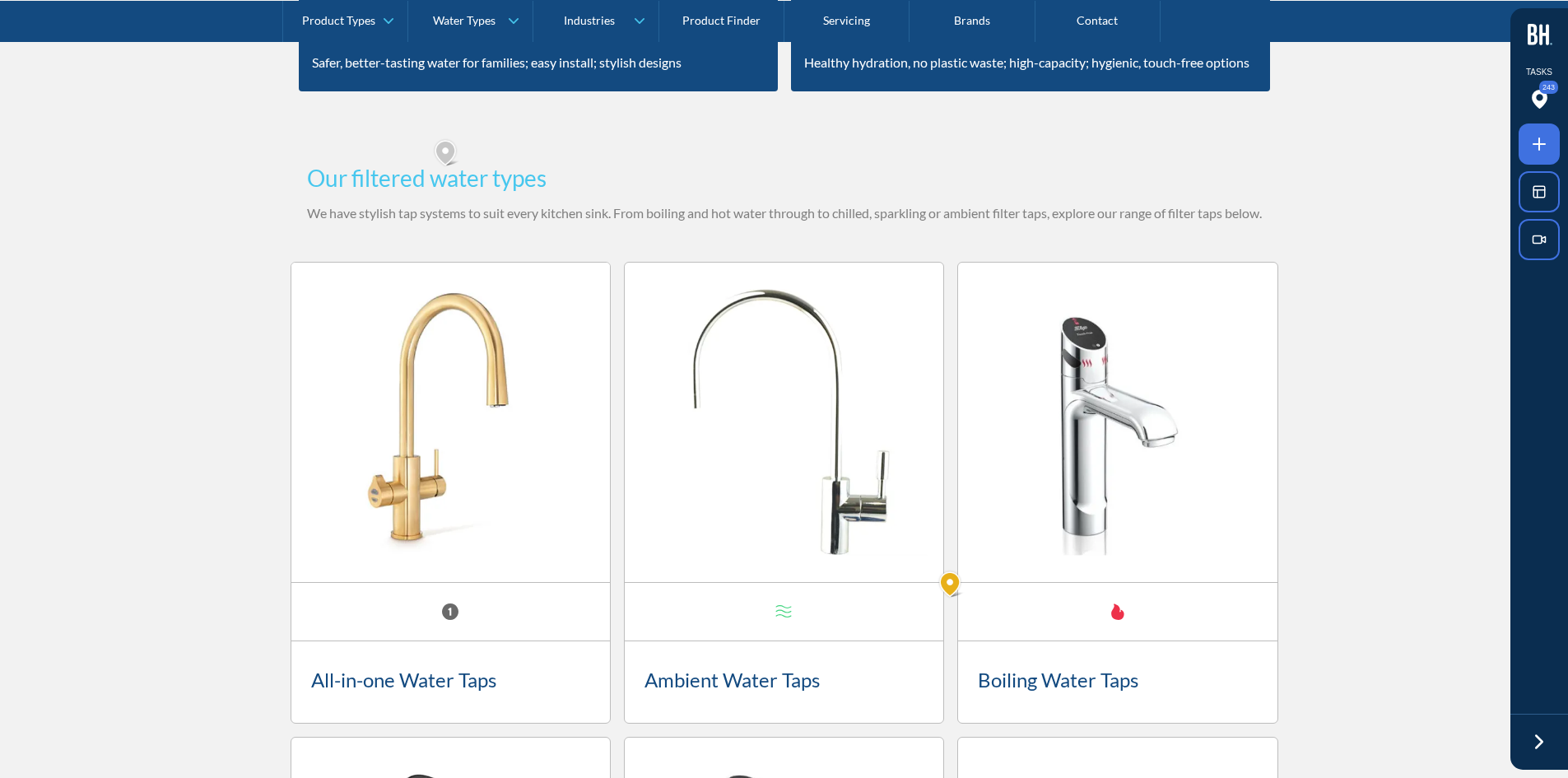
scroll to position [1775, 0]
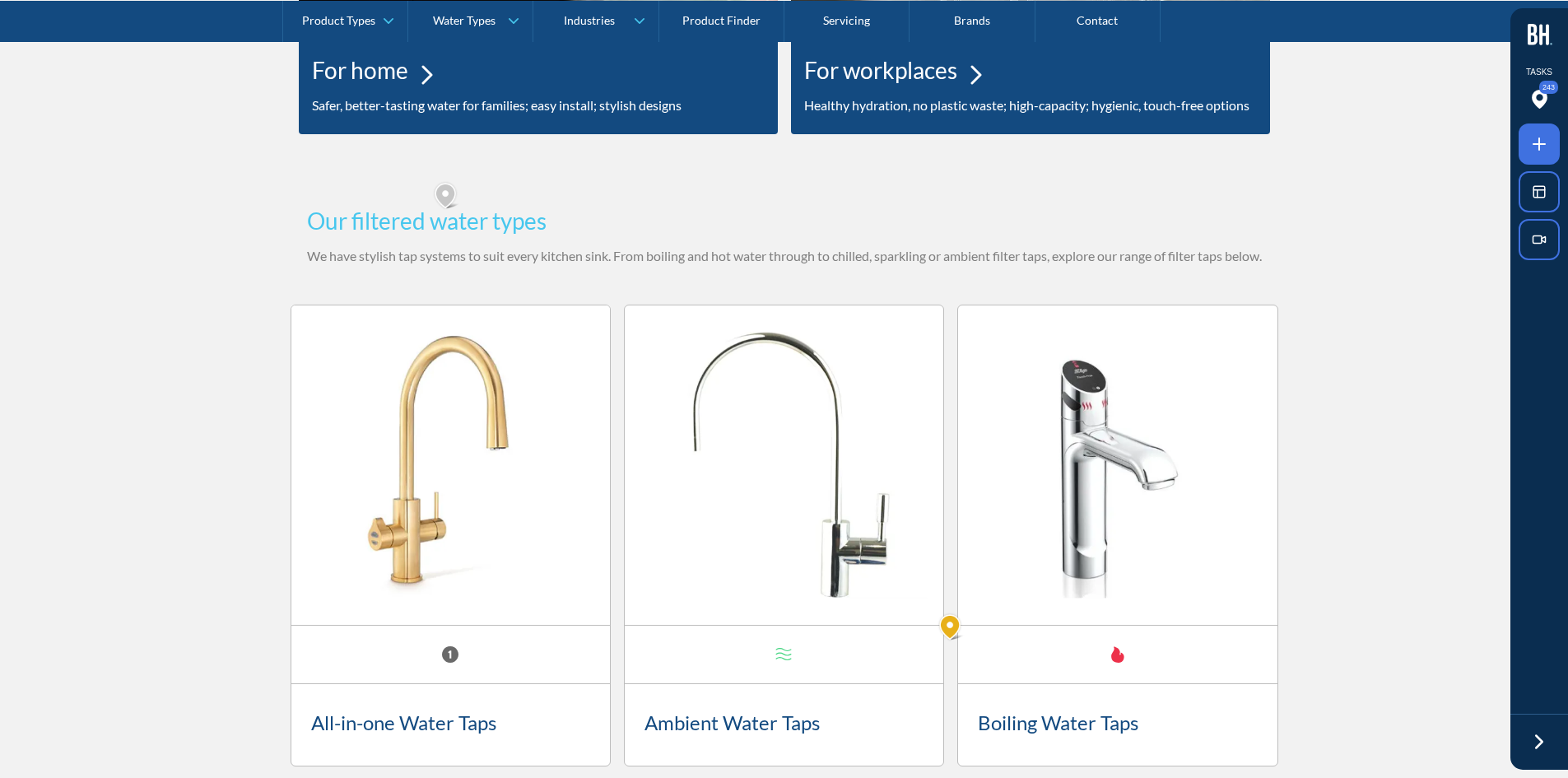
drag, startPoint x: 1545, startPoint y: 138, endPoint x: 1511, endPoint y: 161, distance: 41.0
click at [1544, 137] on icon at bounding box center [1539, 144] width 20 height 20
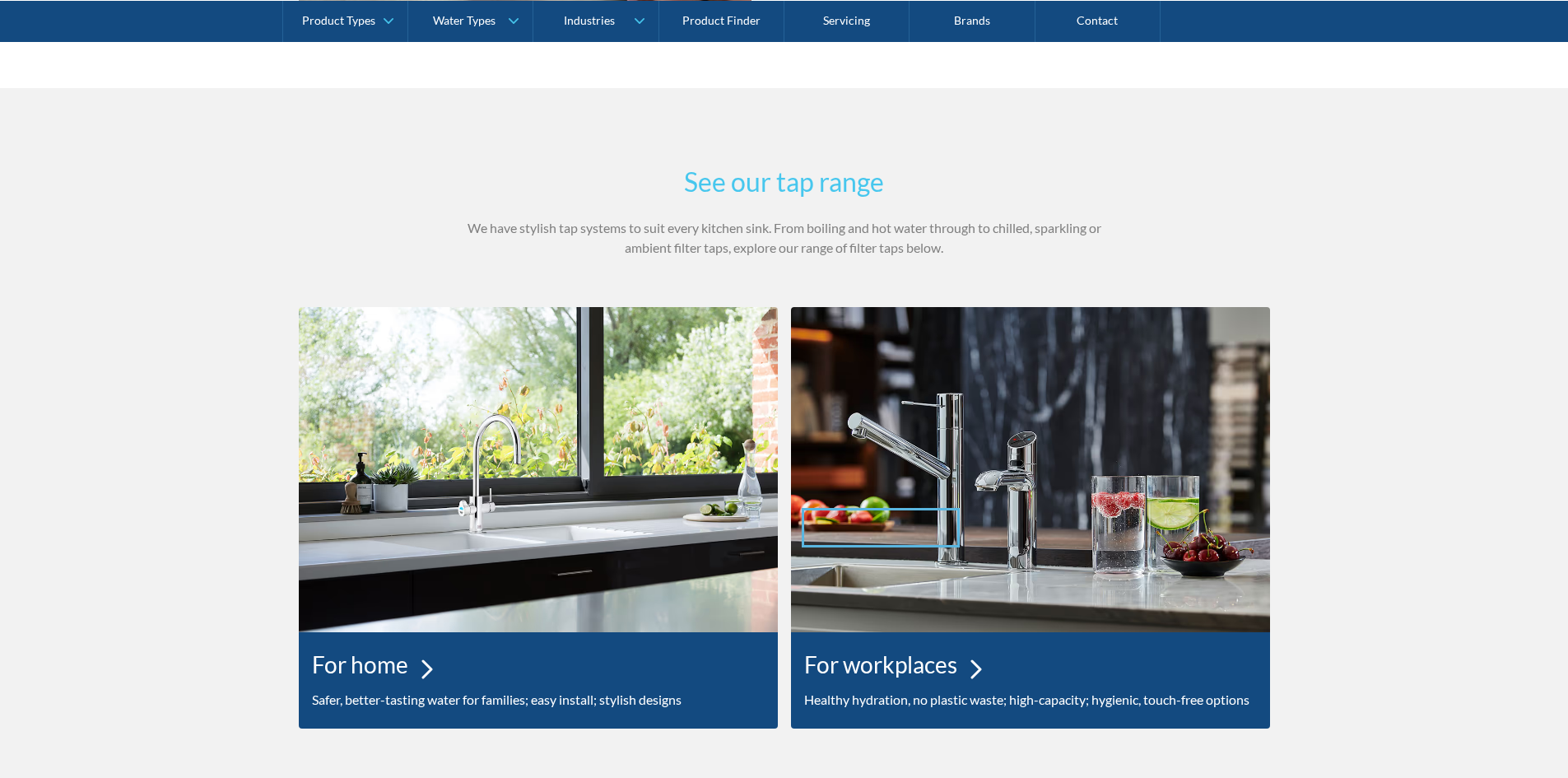
scroll to position [1317, 0]
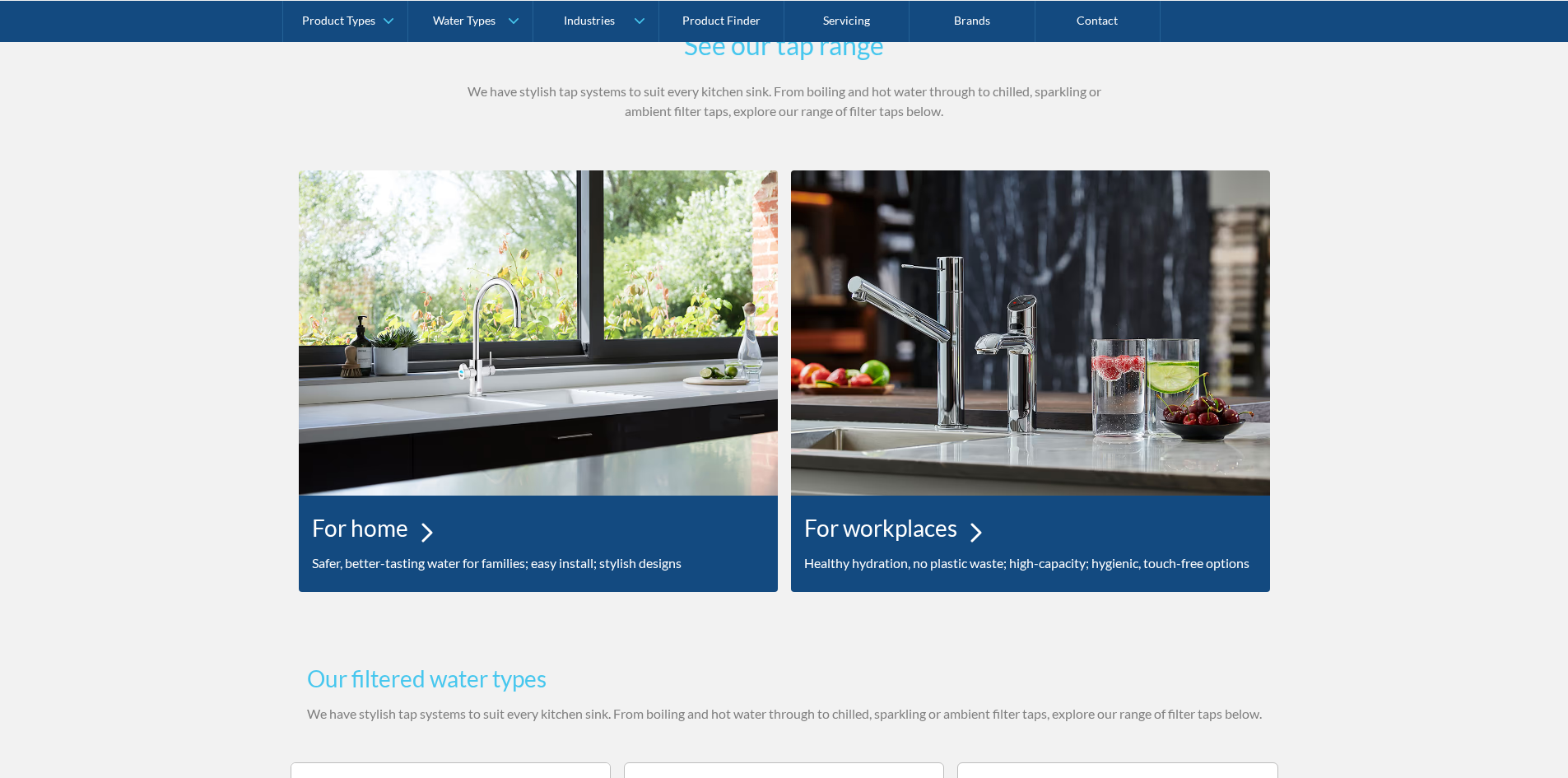
click at [1406, 313] on div at bounding box center [784, 389] width 1568 height 778
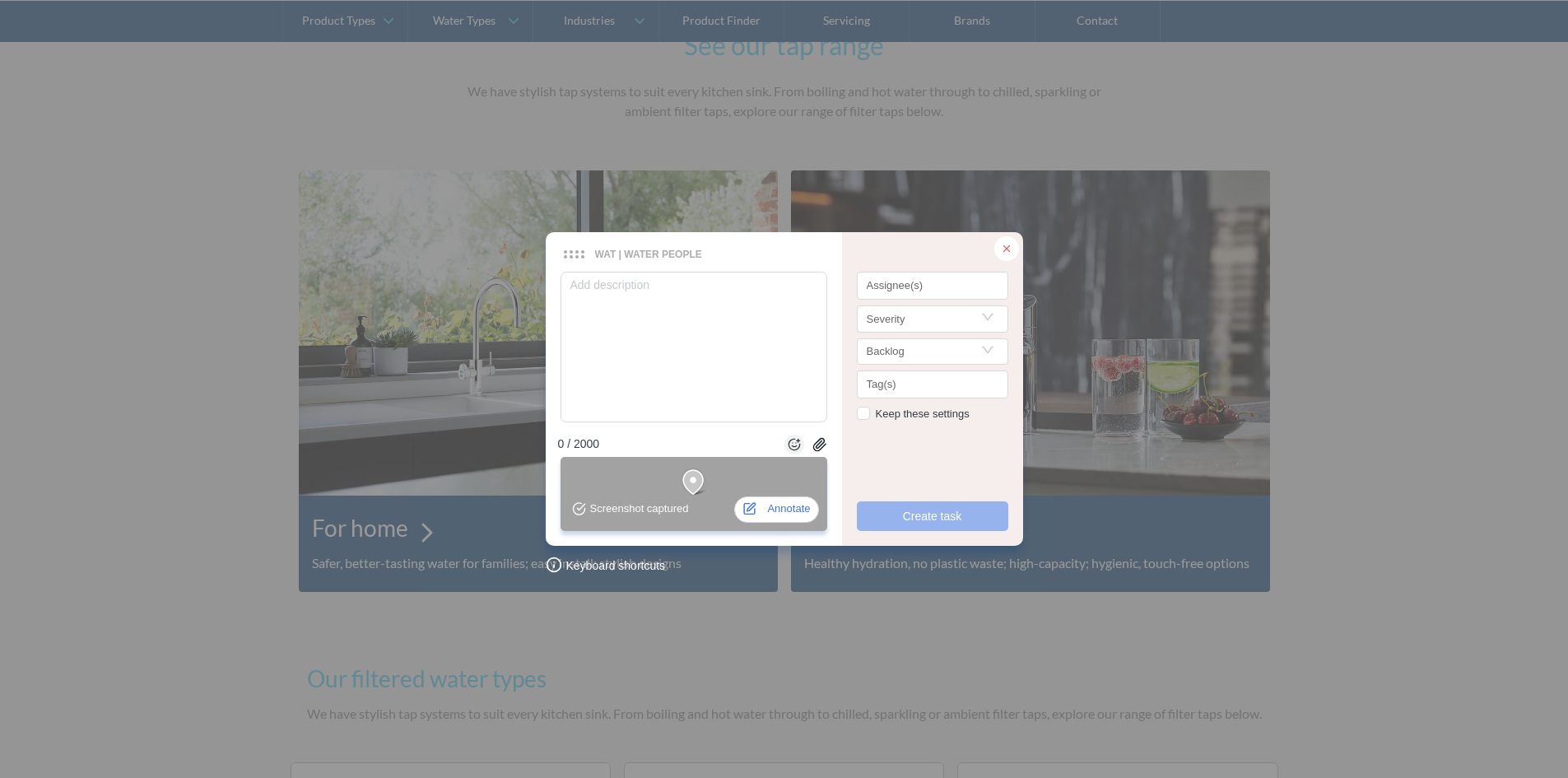
click at [998, 251] on div at bounding box center [1006, 248] width 24 height 24
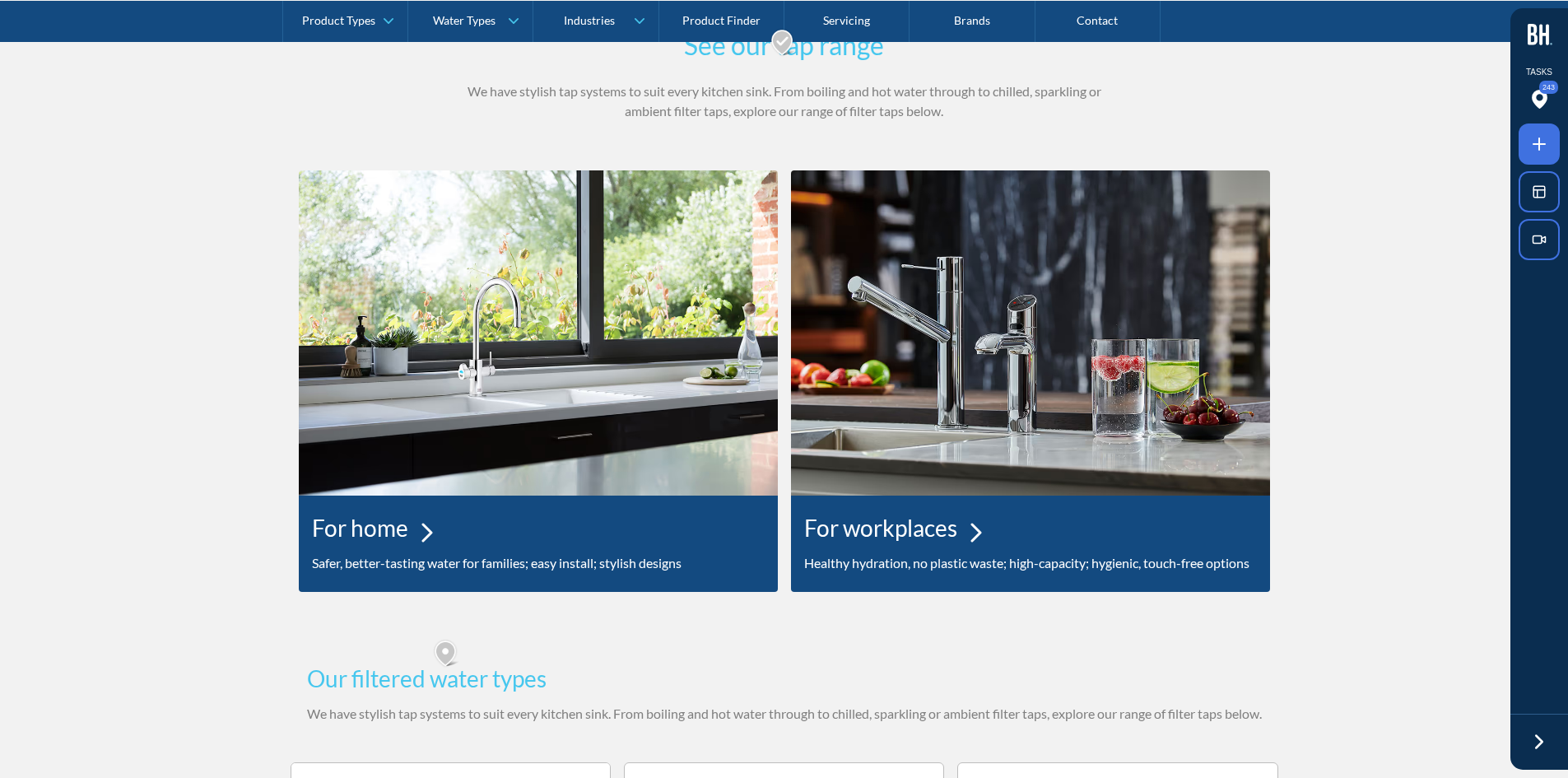
click at [1544, 146] on icon at bounding box center [1539, 144] width 20 height 20
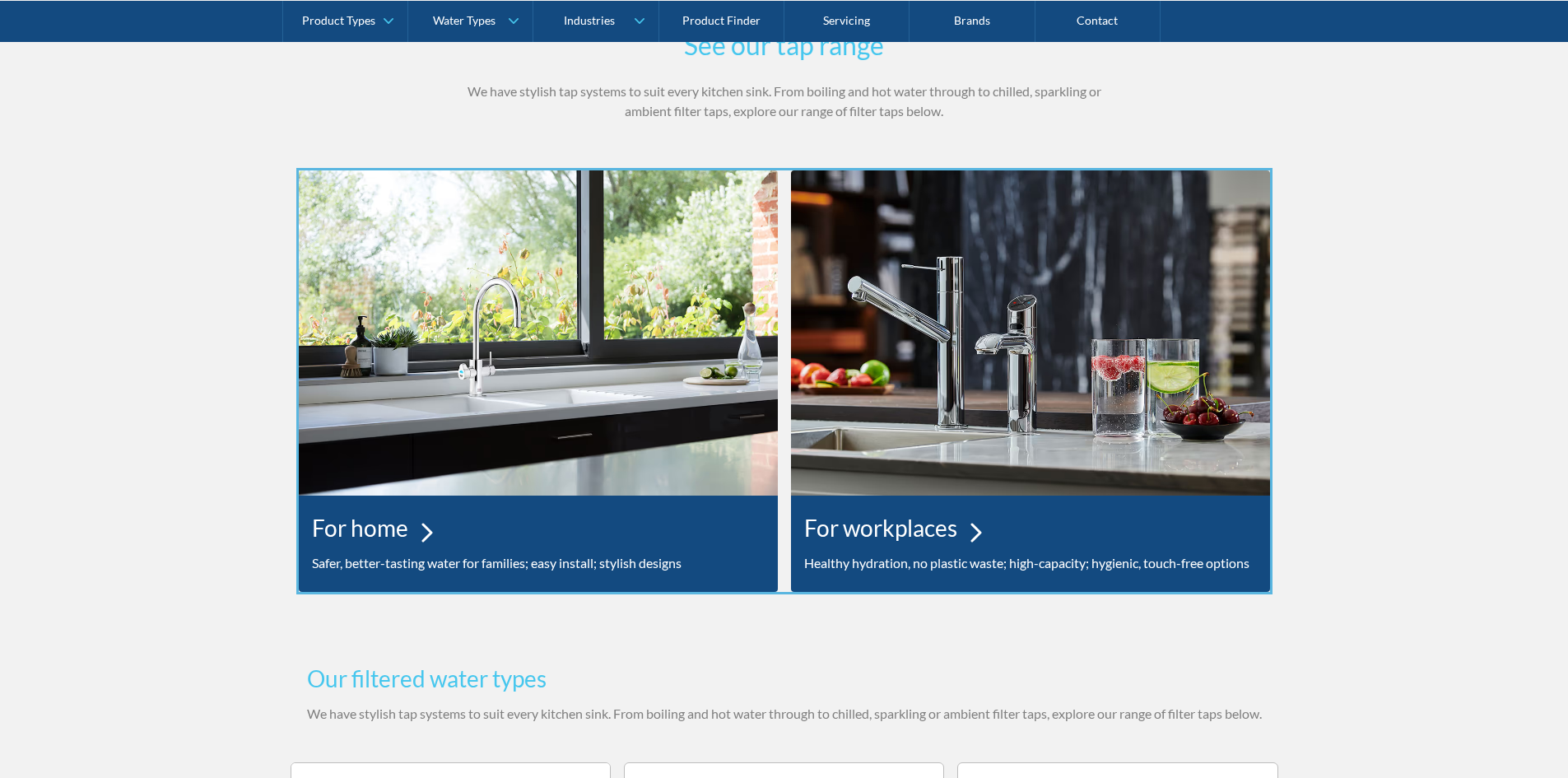
click at [780, 545] on div at bounding box center [784, 389] width 1568 height 778
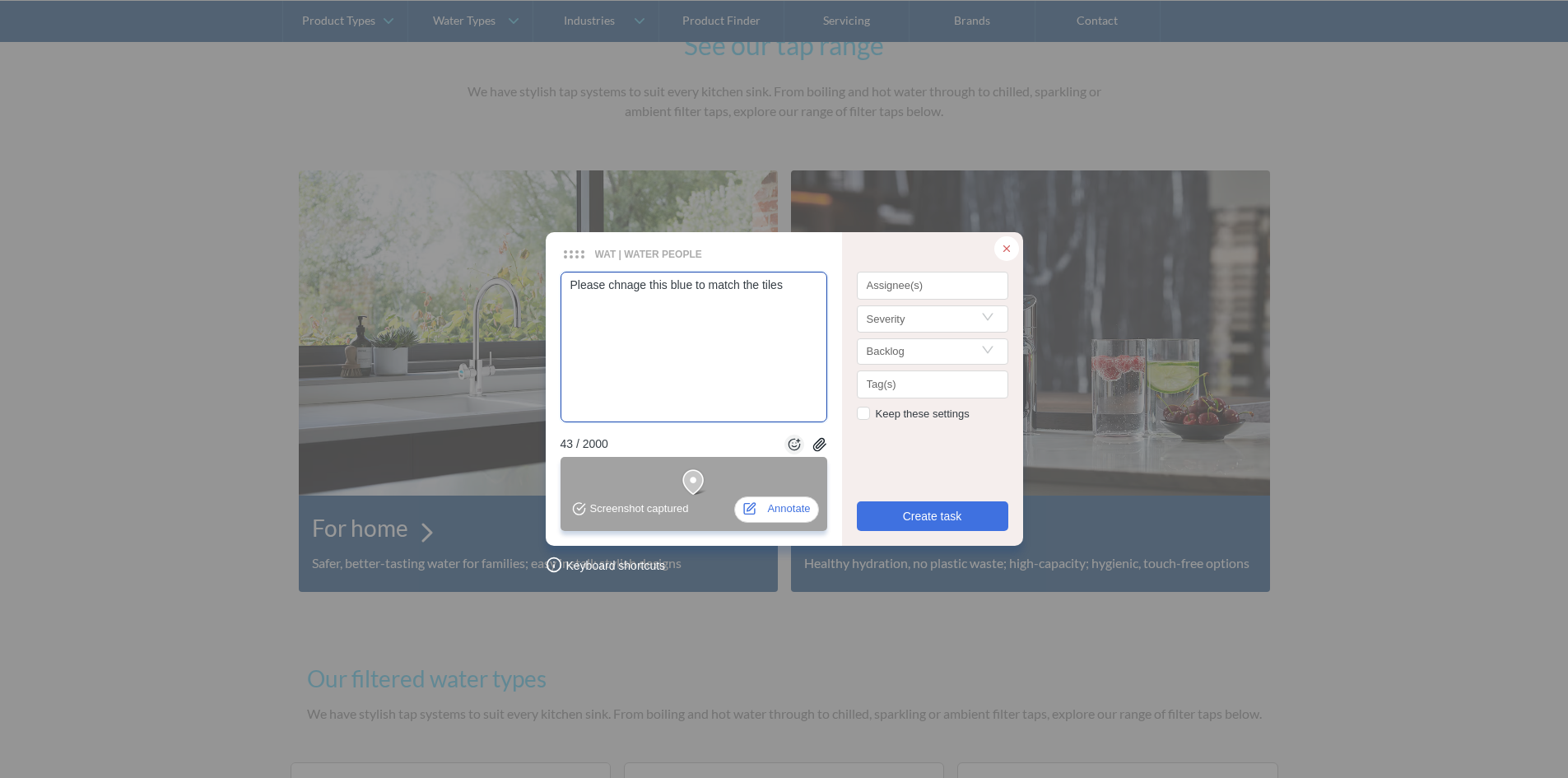
click at [783, 285] on textarea "Please chnage this blue to match the tiles" at bounding box center [694, 346] width 267 height 150
click at [913, 293] on div "Assignee(s)" at bounding box center [933, 285] width 151 height 28
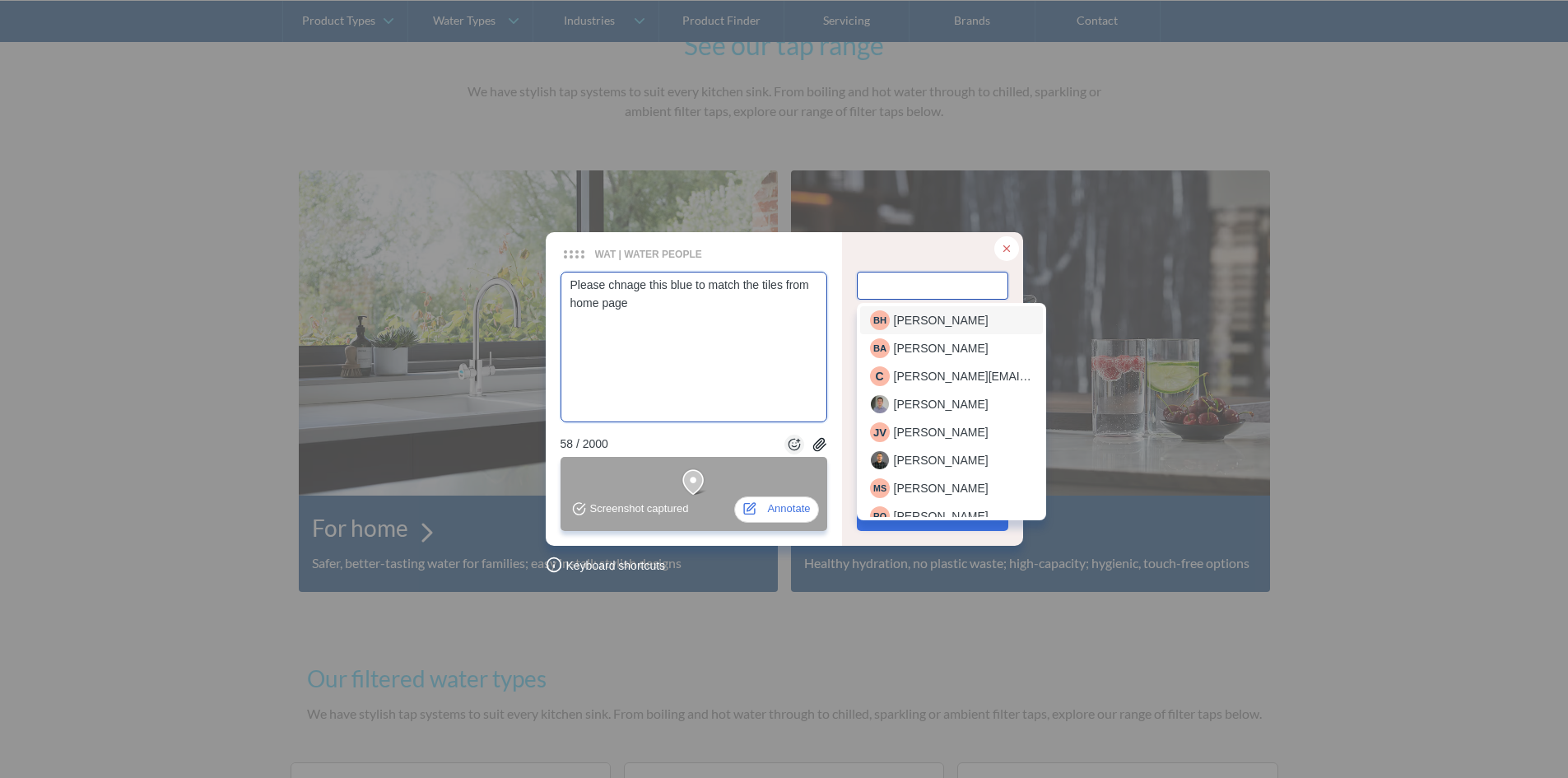
click at [935, 326] on span "[PERSON_NAME]" at bounding box center [940, 320] width 94 height 18
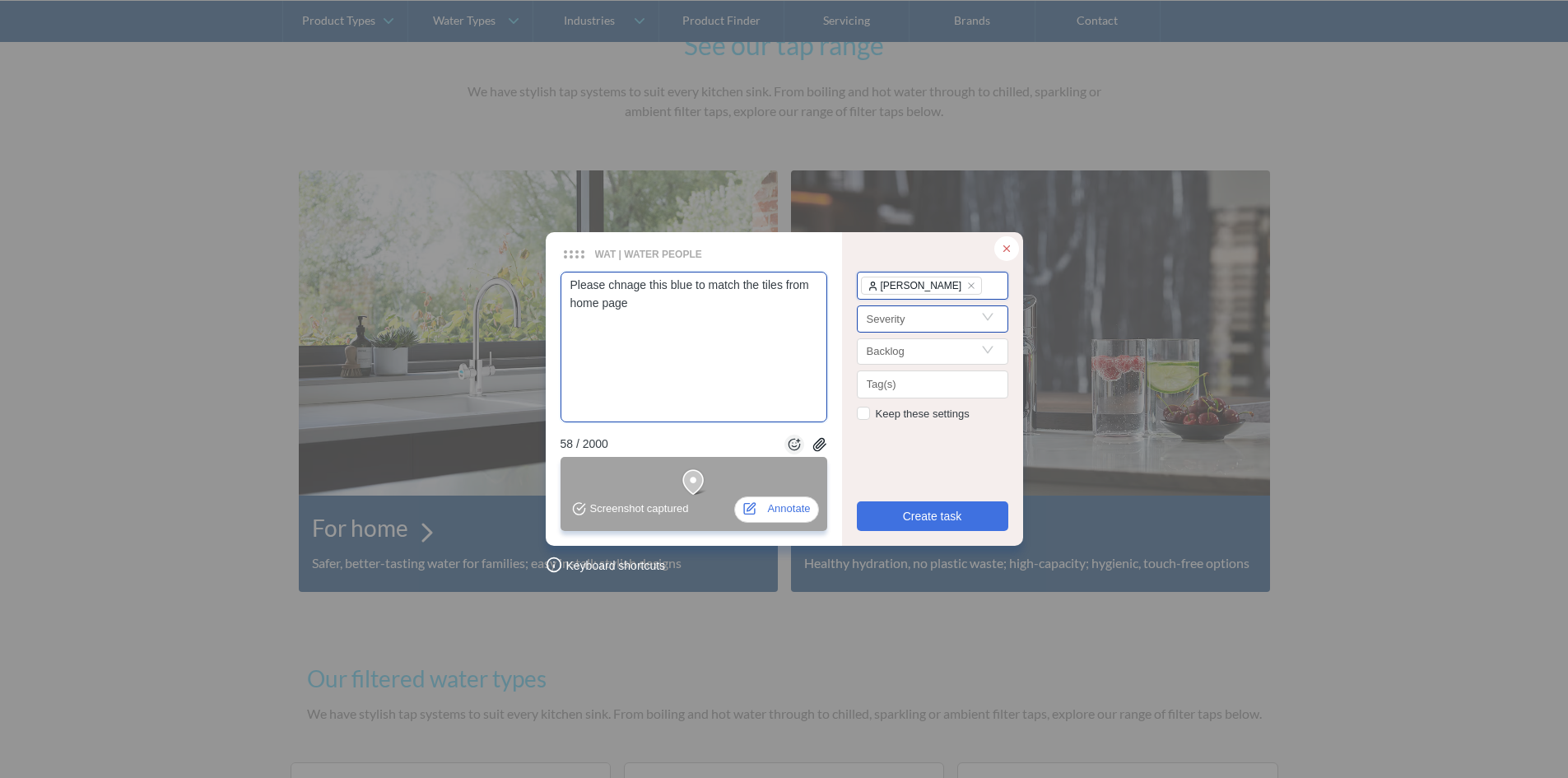
click at [917, 326] on input "Search" at bounding box center [932, 318] width 132 height 24
click at [909, 405] on div "important" at bounding box center [933, 404] width 125 height 18
click at [921, 521] on span "Create task" at bounding box center [933, 516] width 60 height 18
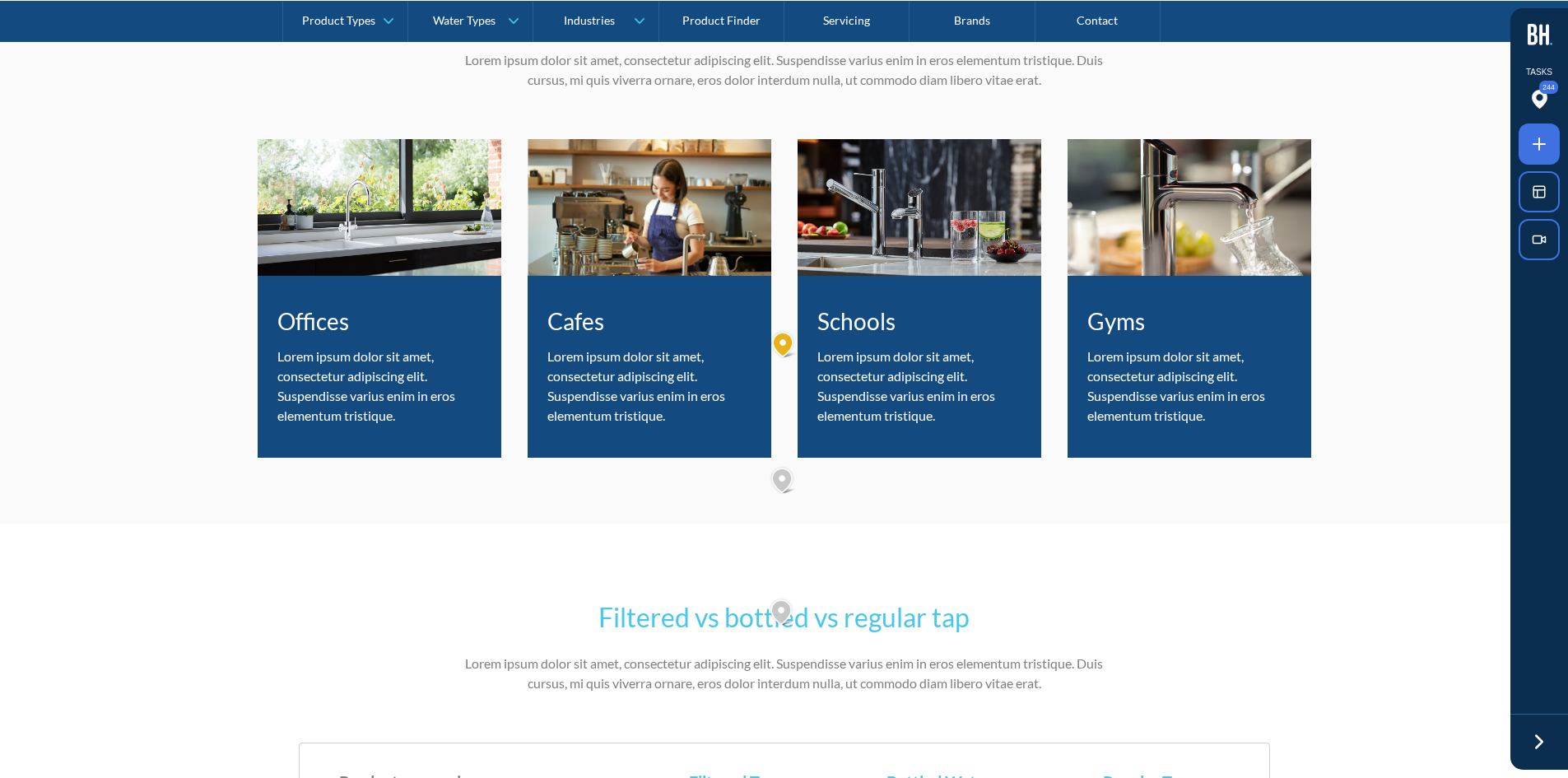
scroll to position [5269, 0]
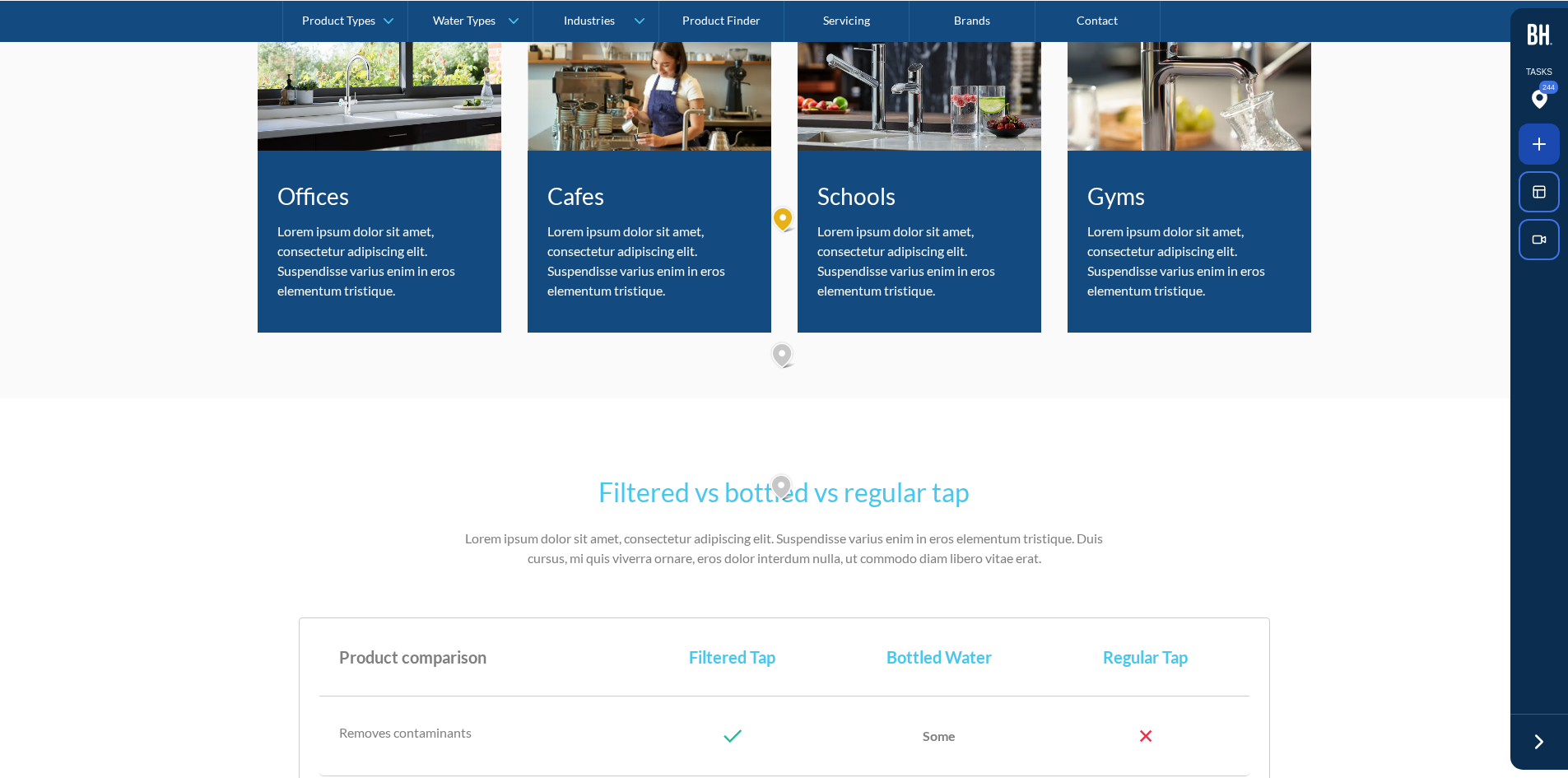
click at [1547, 132] on span at bounding box center [1539, 144] width 41 height 41
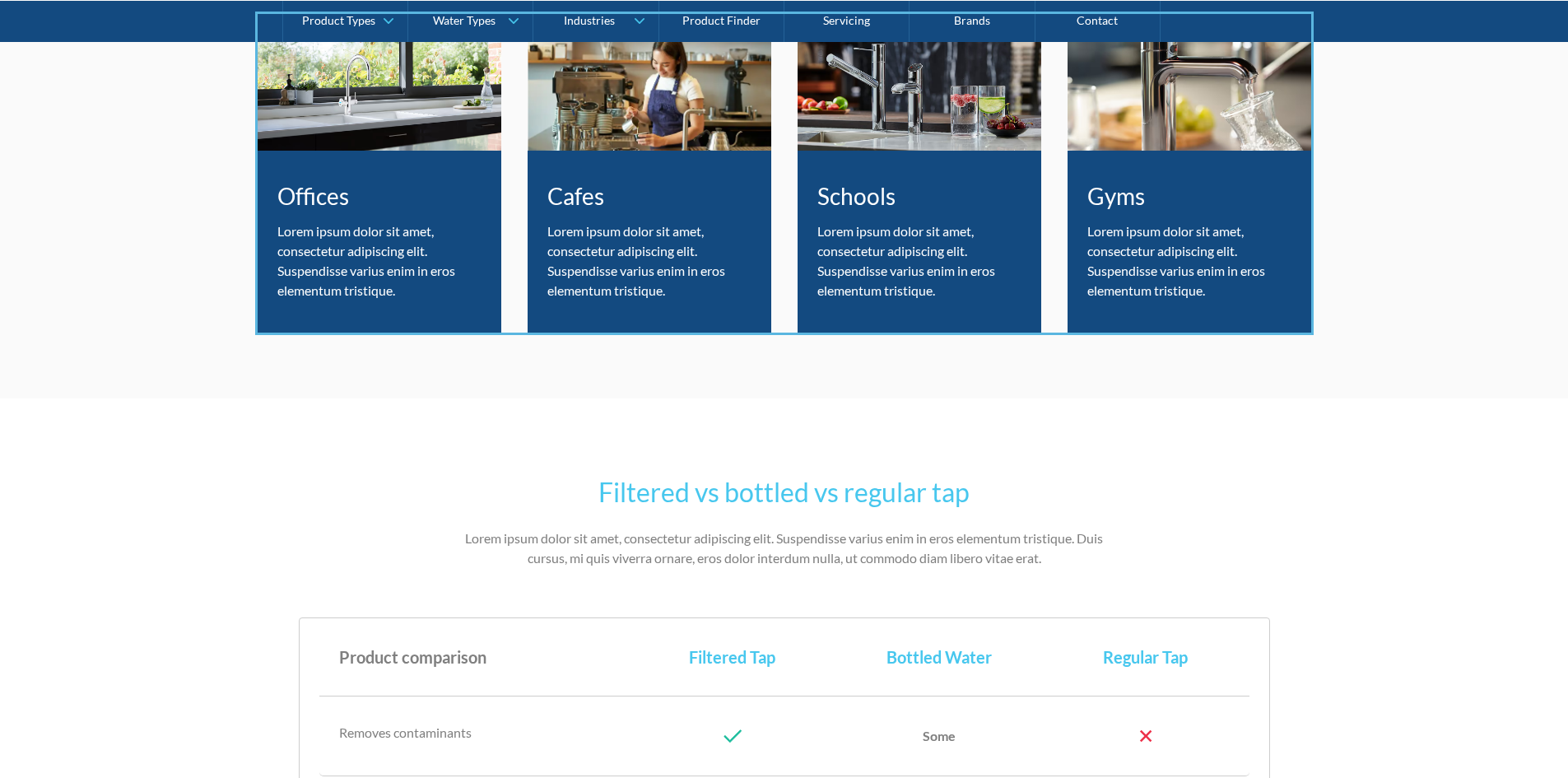
click at [1048, 298] on div at bounding box center [784, 389] width 1568 height 778
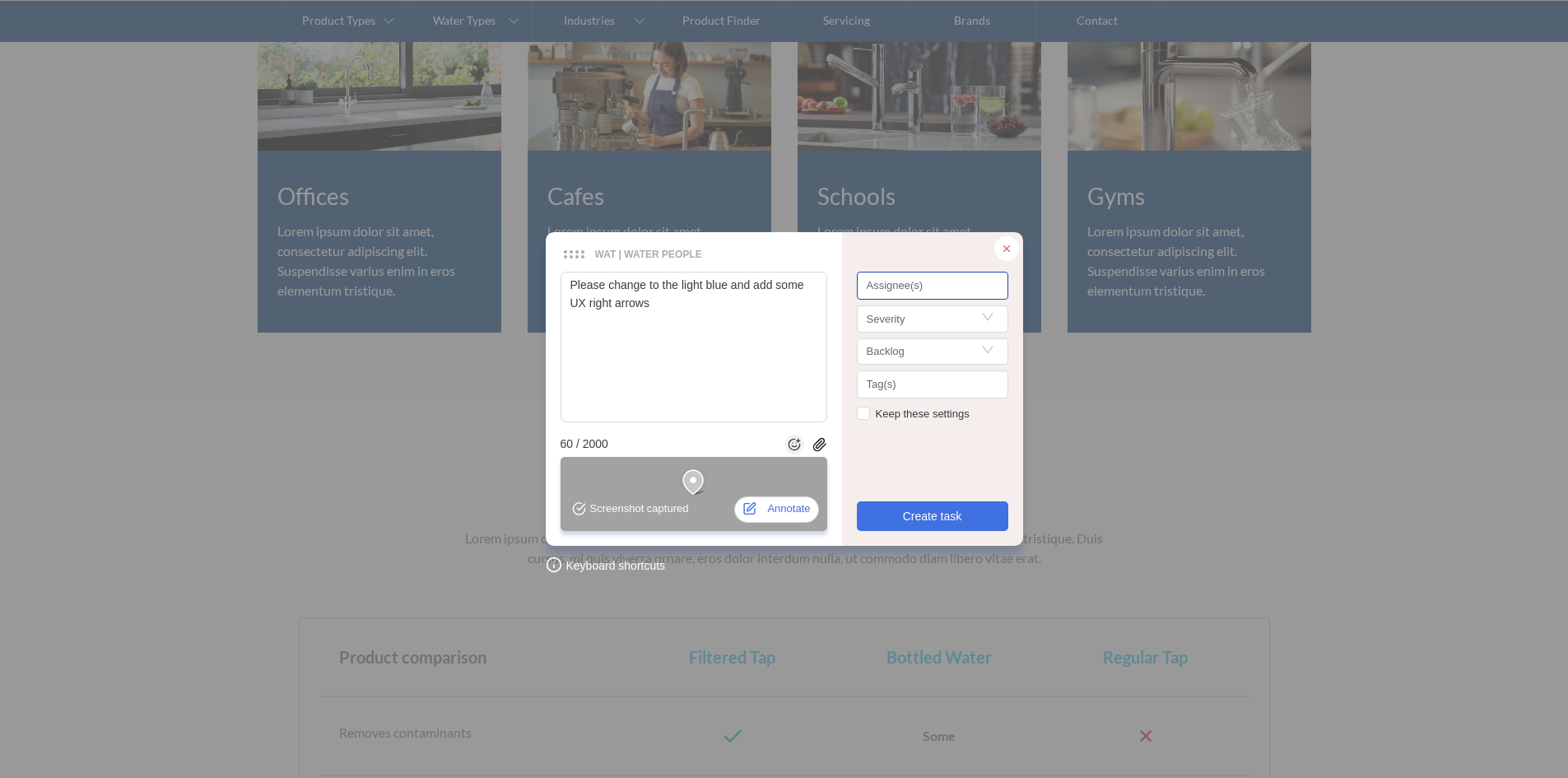
click at [929, 287] on div at bounding box center [933, 286] width 144 height 12
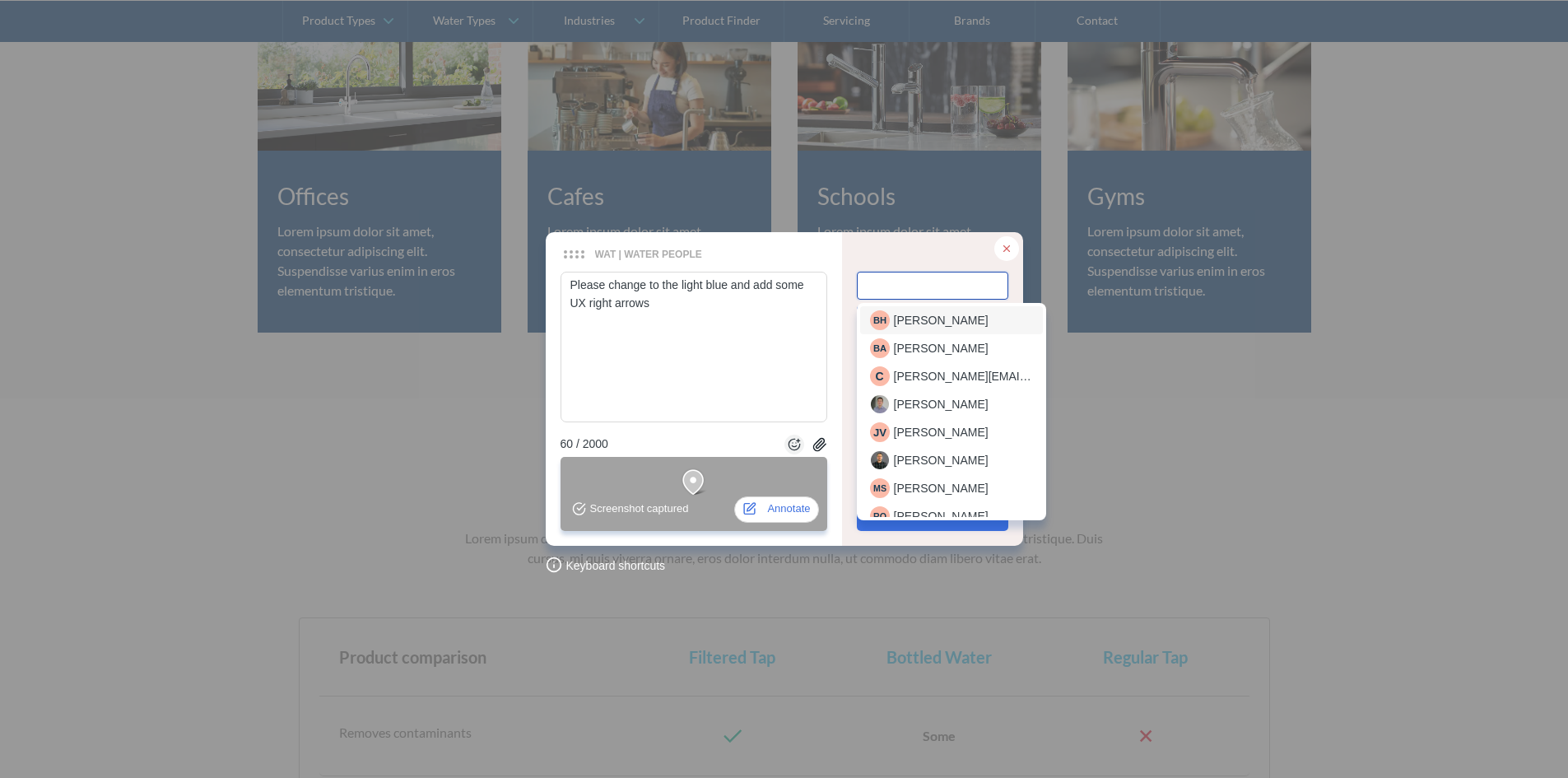
click at [935, 324] on span "[PERSON_NAME]" at bounding box center [940, 320] width 94 height 18
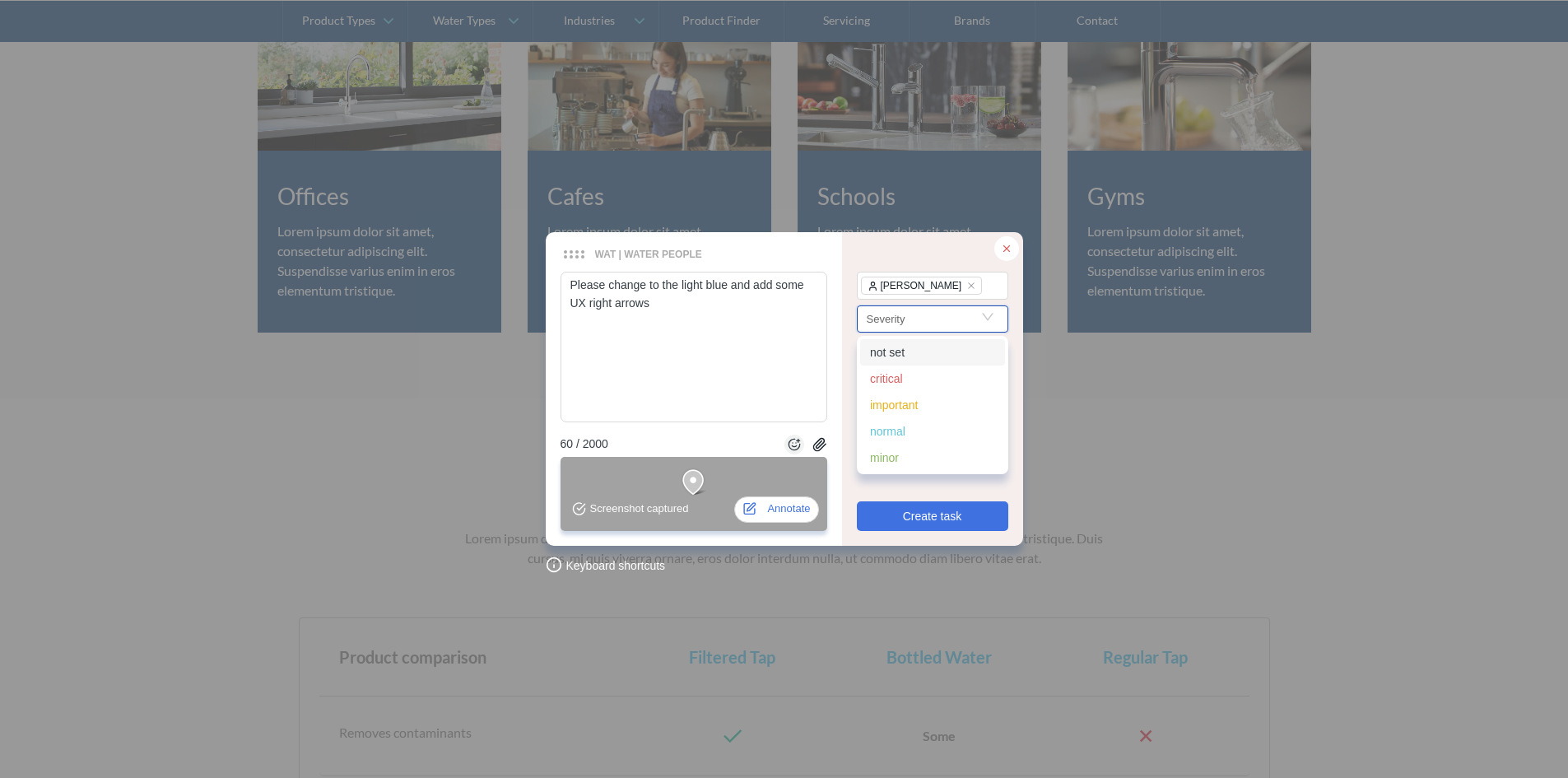
click at [920, 326] on input "Search" at bounding box center [932, 318] width 132 height 24
click at [907, 407] on div "important" at bounding box center [933, 404] width 125 height 18
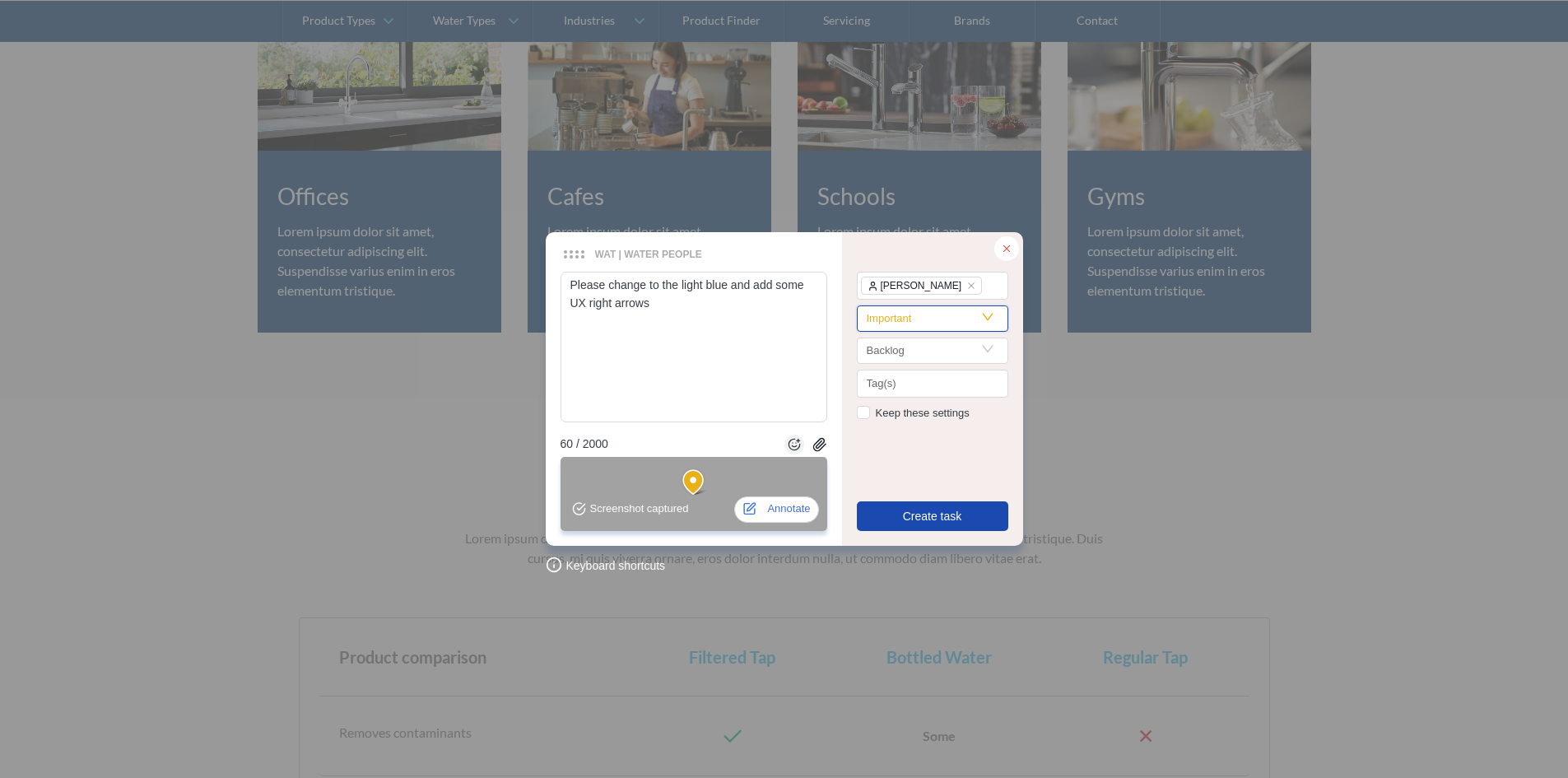
click at [941, 508] on span "Create task" at bounding box center [933, 516] width 60 height 18
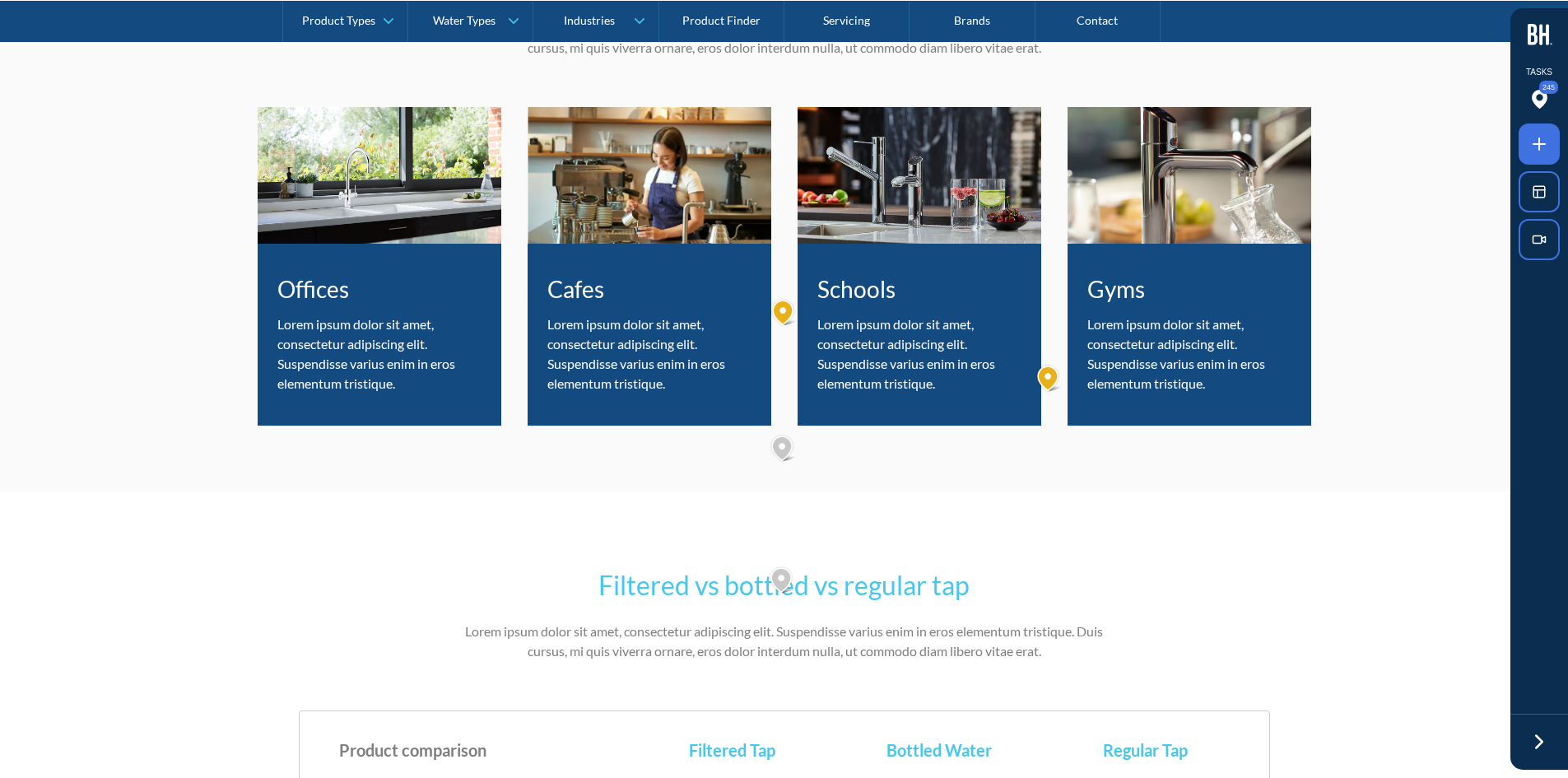
scroll to position [5104, 0]
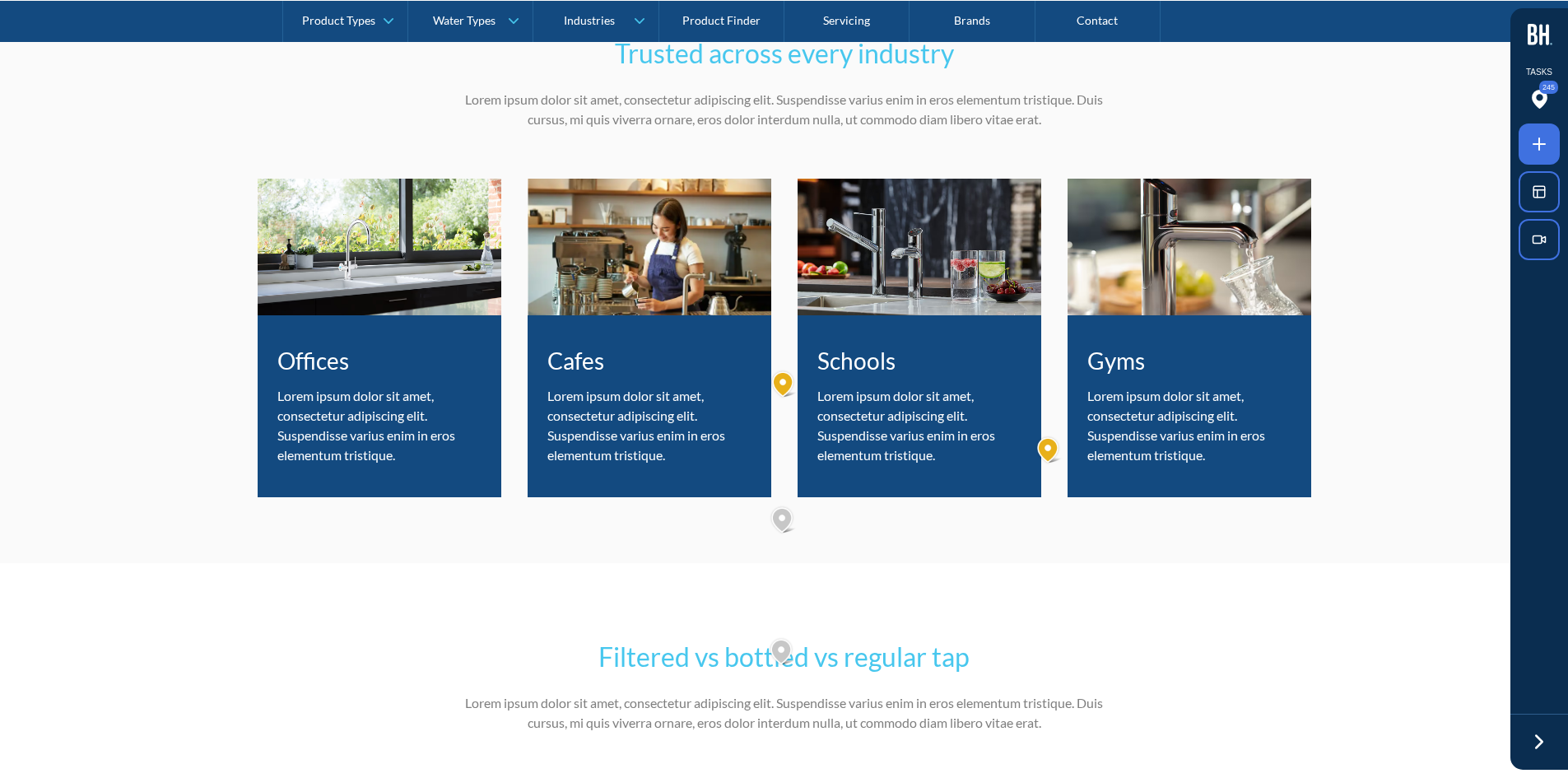
click at [1539, 156] on span at bounding box center [1539, 144] width 41 height 41
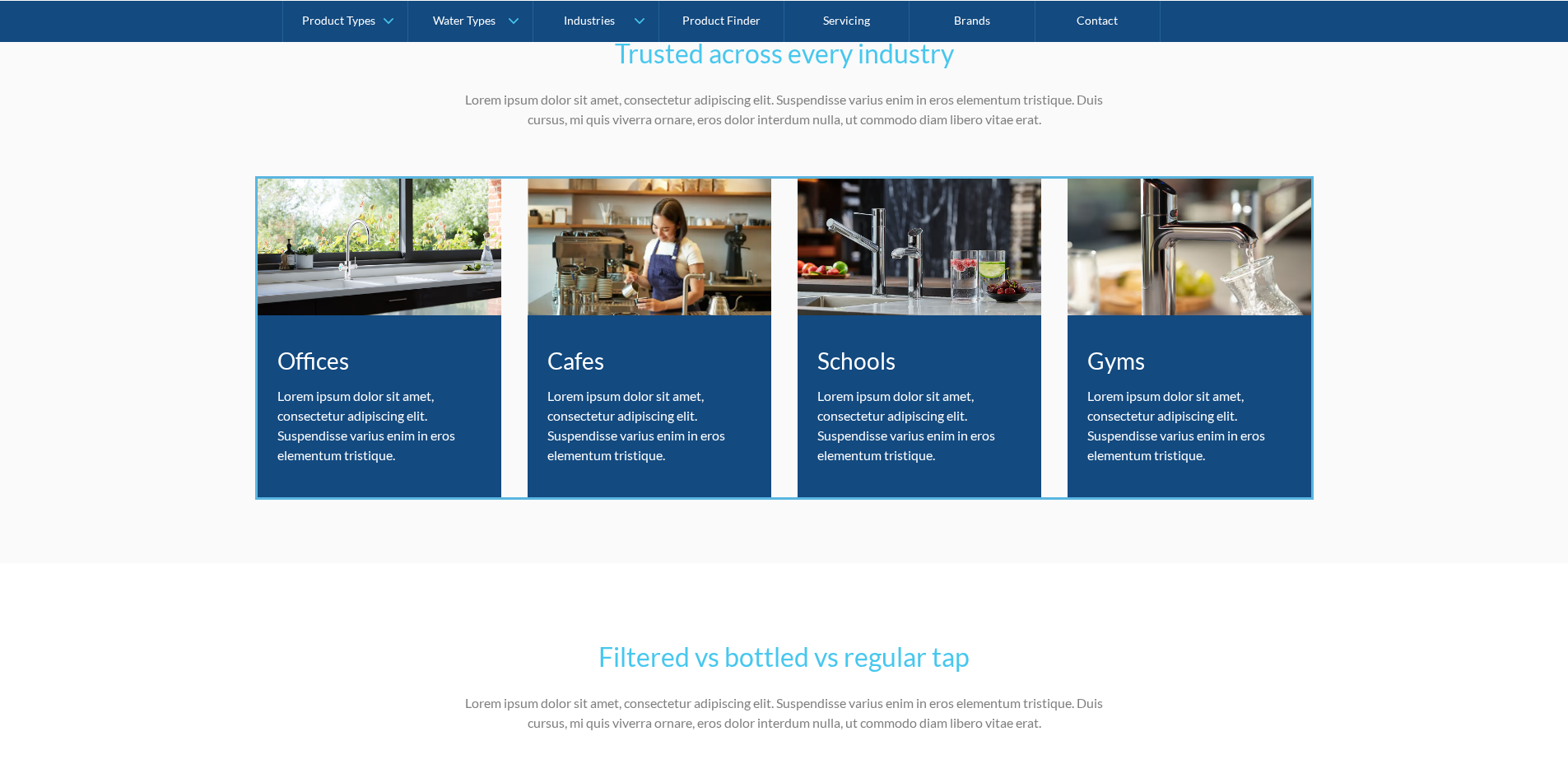
click at [1050, 448] on div at bounding box center [784, 389] width 1568 height 778
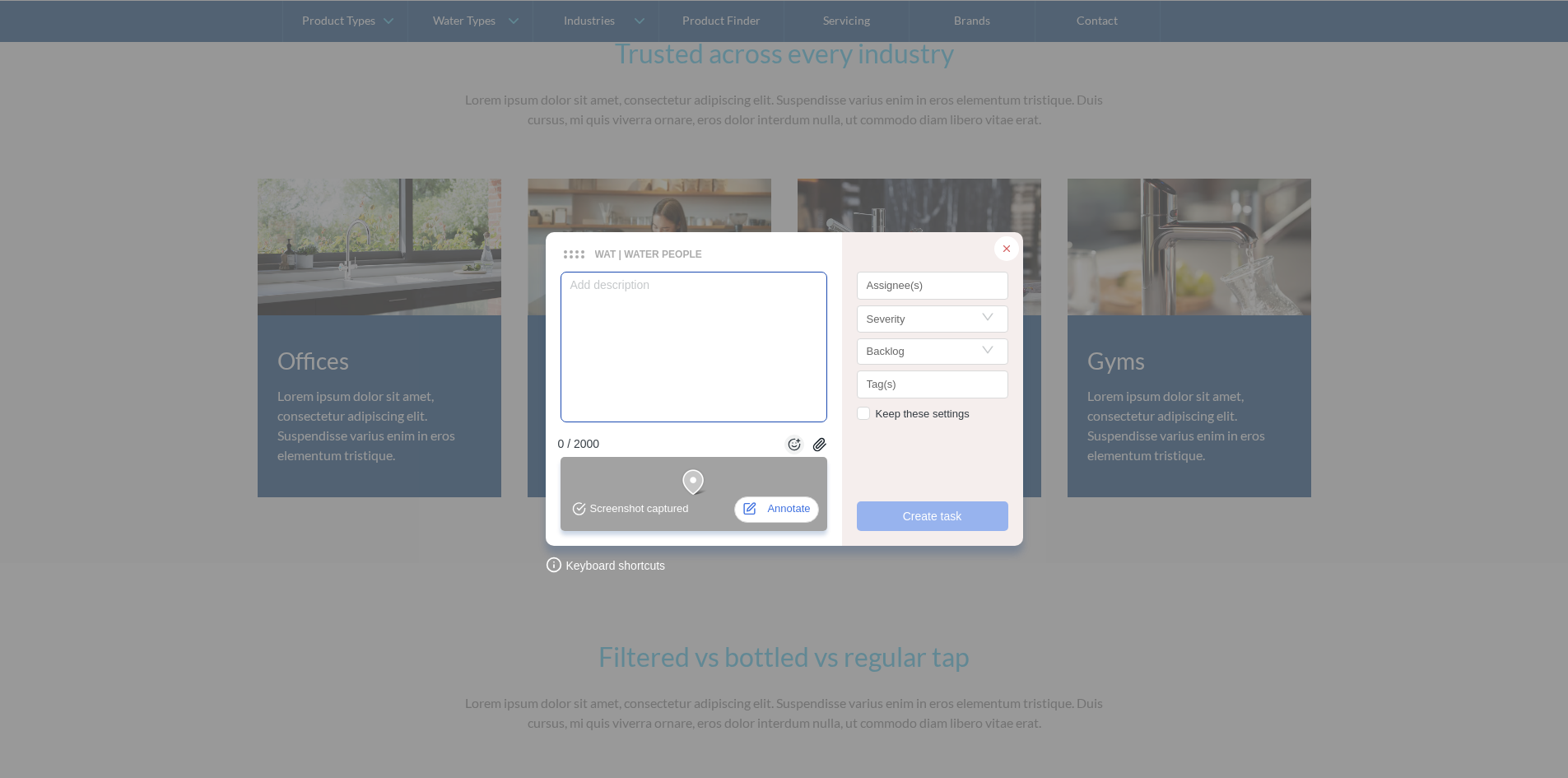
click at [665, 310] on textarea at bounding box center [694, 346] width 267 height 150
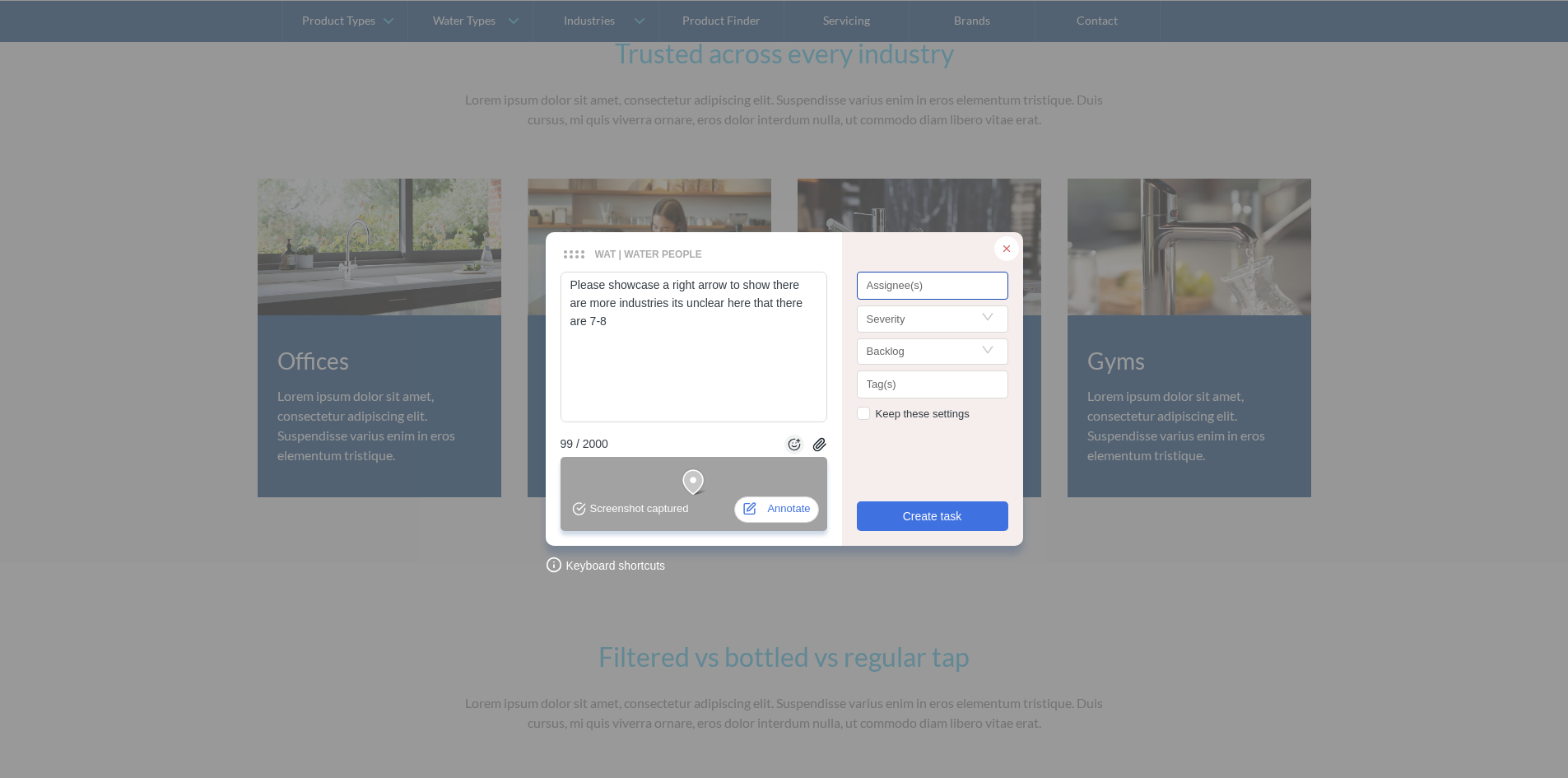
click at [893, 286] on div at bounding box center [933, 286] width 144 height 12
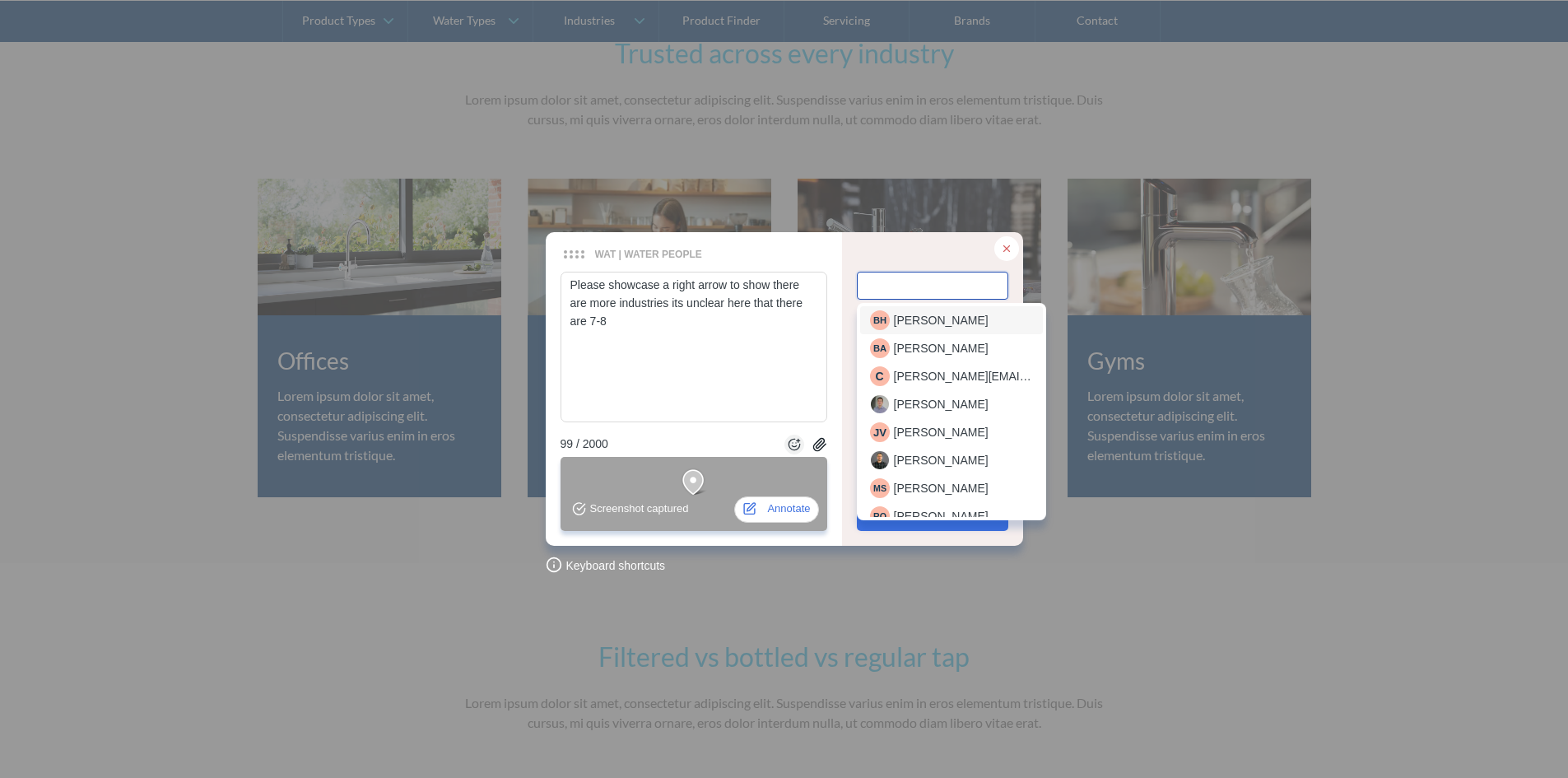
click at [925, 325] on span "[PERSON_NAME]" at bounding box center [940, 320] width 94 height 18
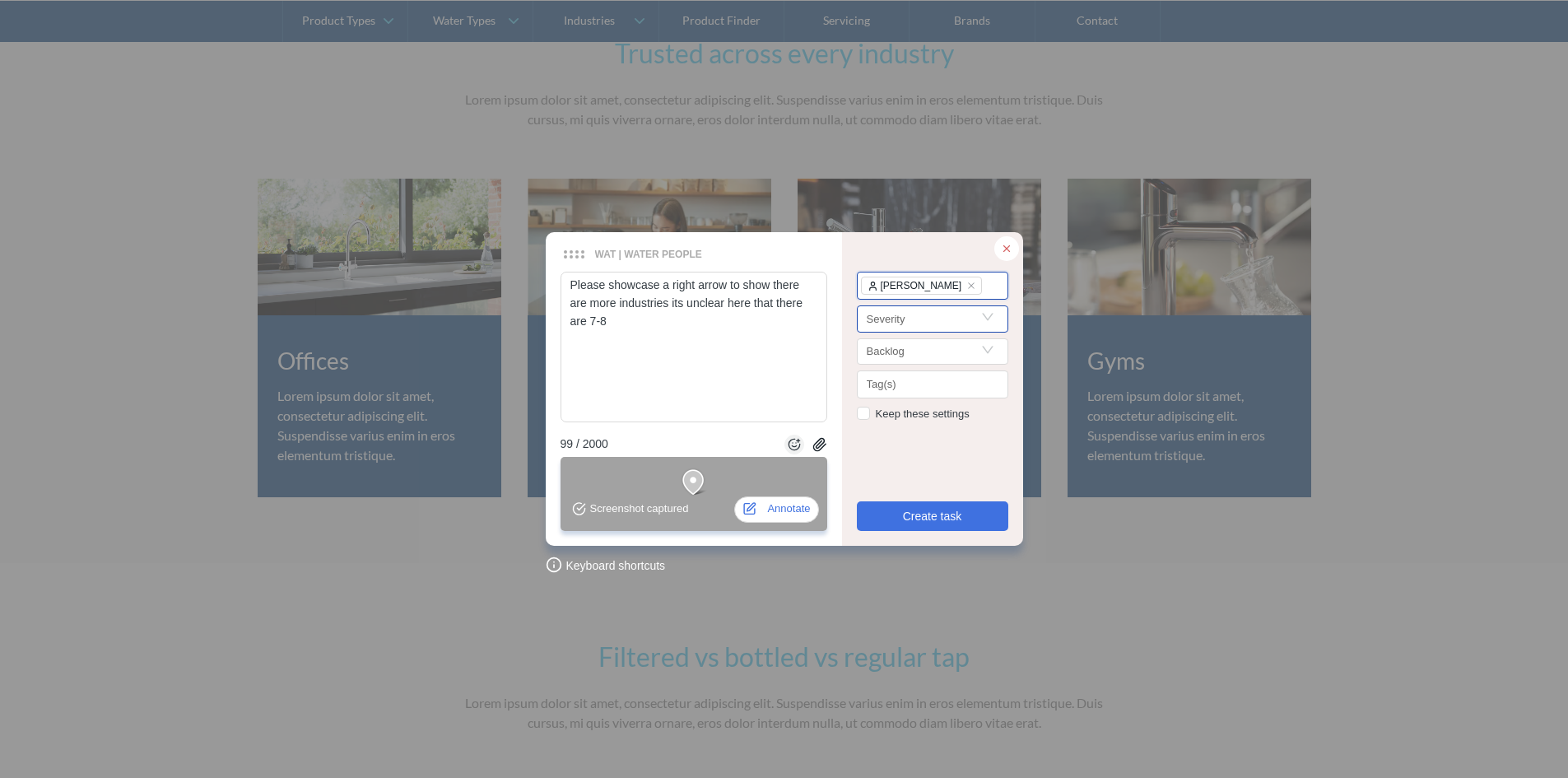
click at [906, 332] on span at bounding box center [932, 318] width 132 height 25
click at [904, 408] on div "important" at bounding box center [933, 404] width 125 height 18
click at [909, 521] on span "Create task" at bounding box center [933, 516] width 60 height 18
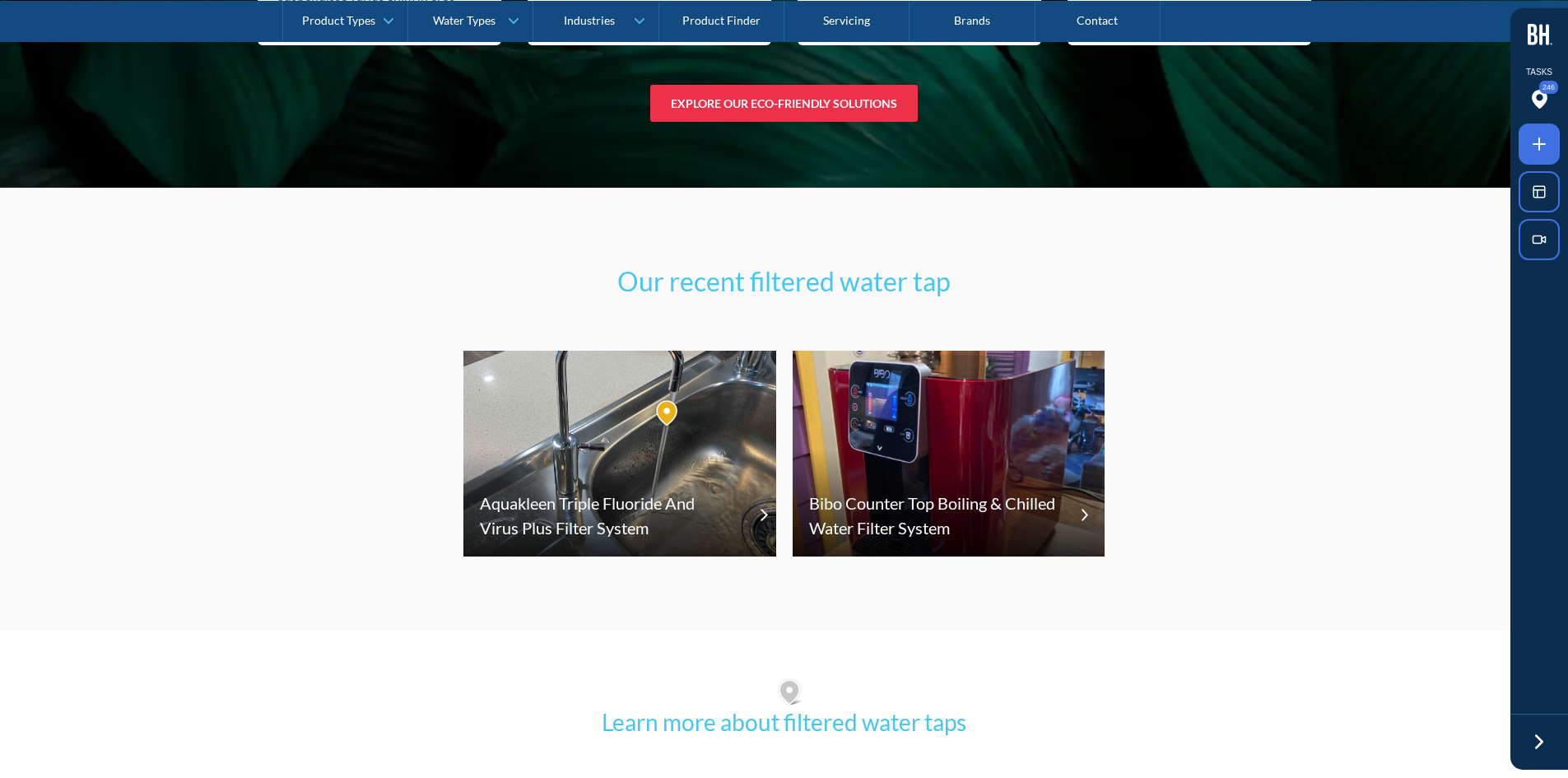
scroll to position [11442, 0]
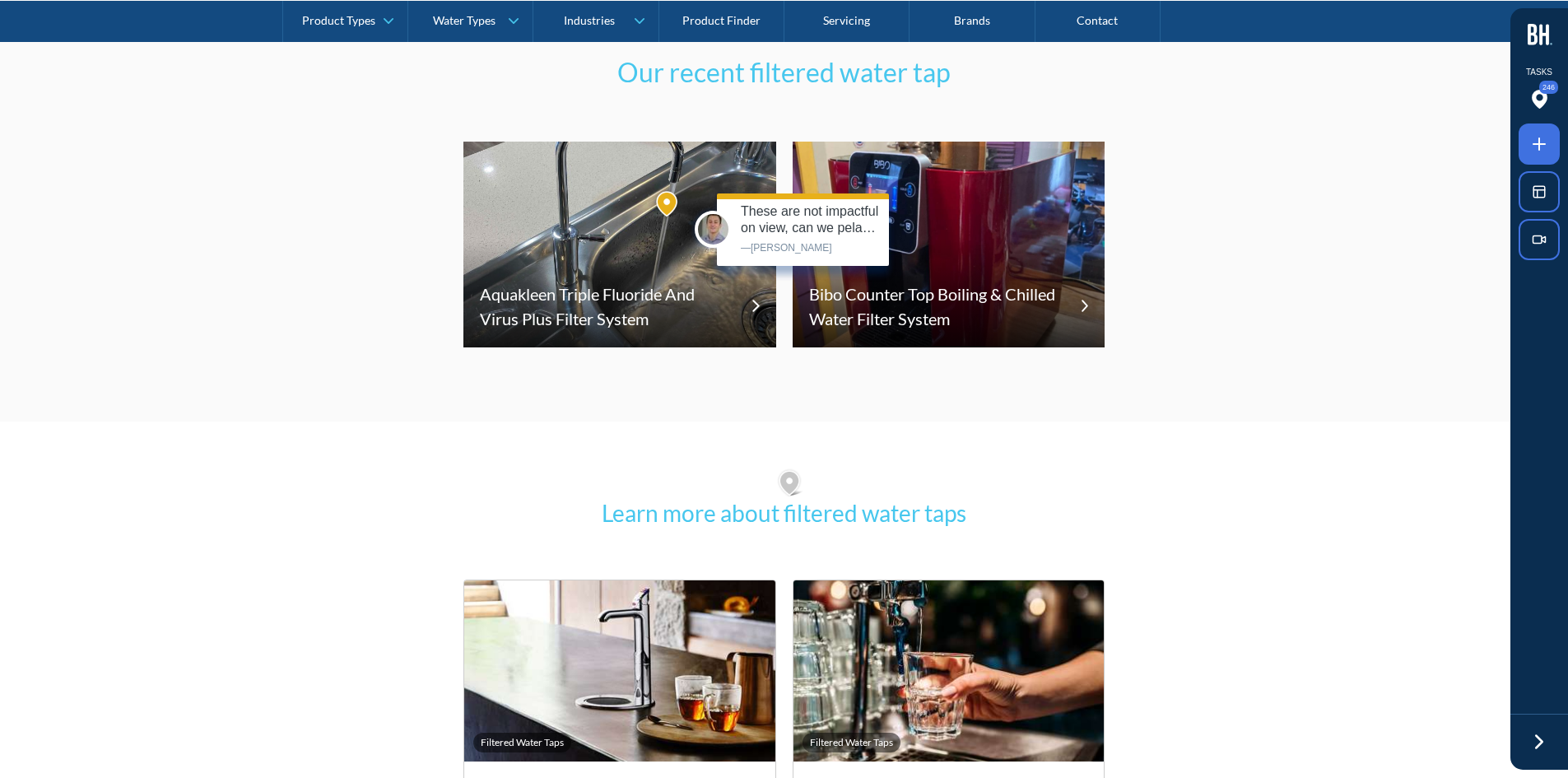
click at [672, 195] on img at bounding box center [669, 204] width 28 height 30
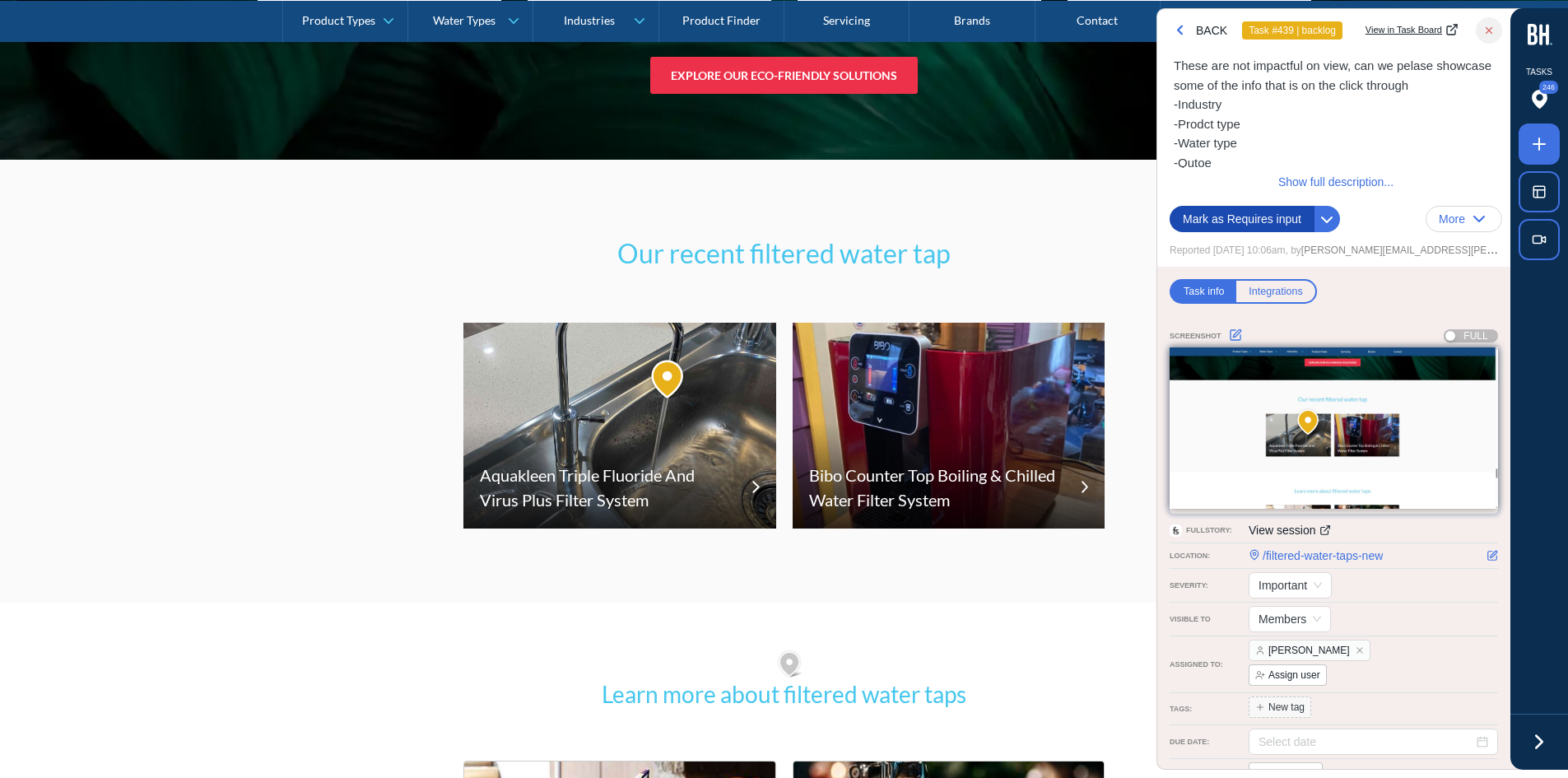
scroll to position [11260, 0]
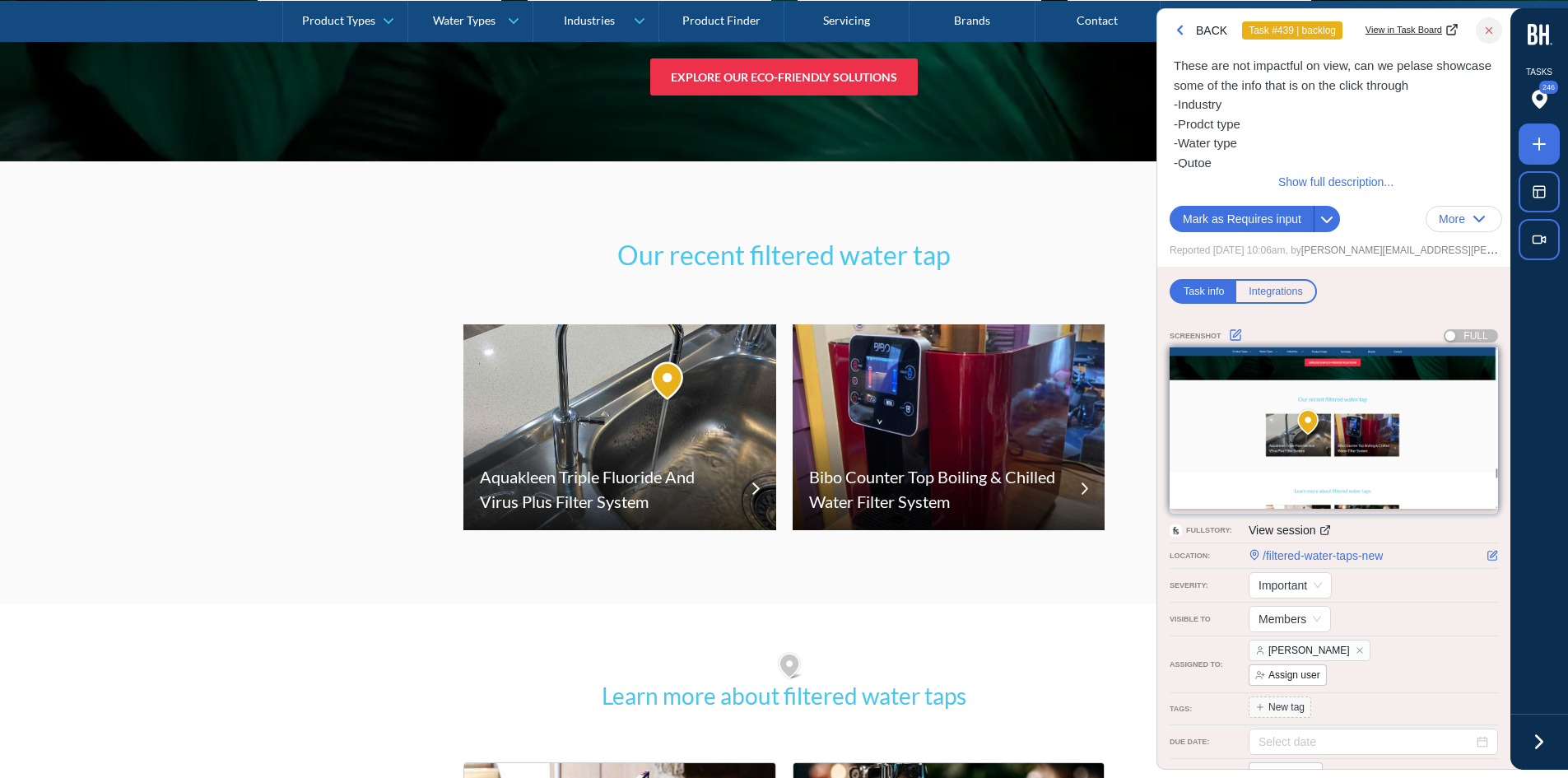
click at [708, 246] on h2 "Our recent filtered water tap" at bounding box center [784, 255] width 642 height 39
